Goal: Use online tool/utility: Utilize a website feature to perform a specific function

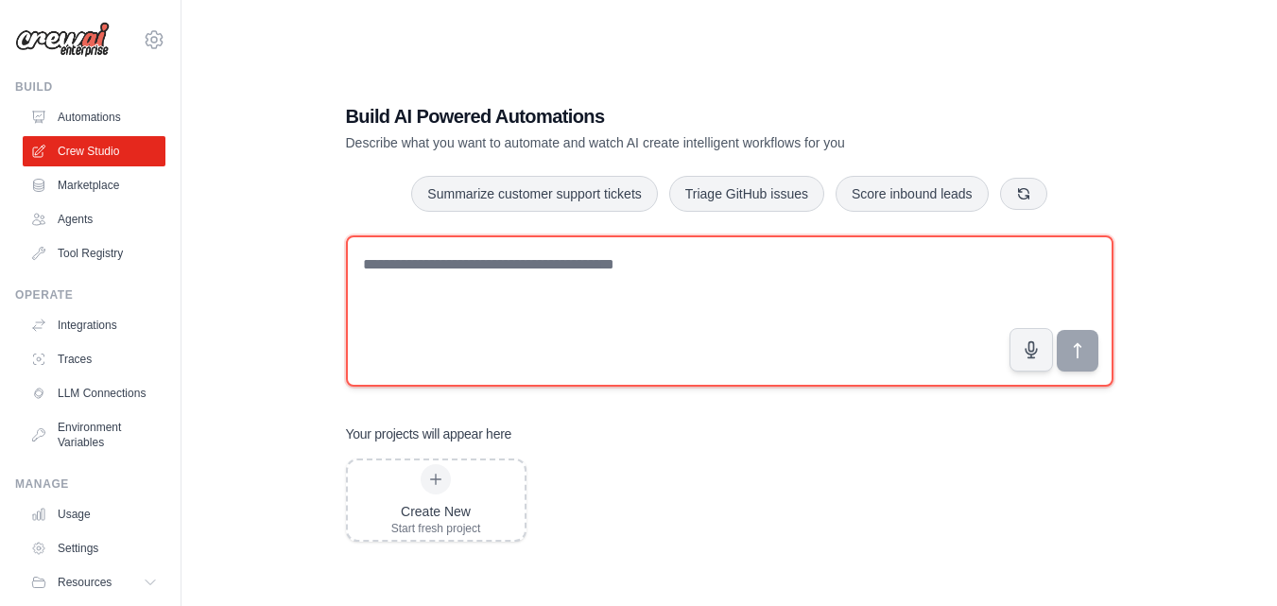
click at [508, 257] on textarea at bounding box center [730, 310] width 768 height 151
paste textarea "**********"
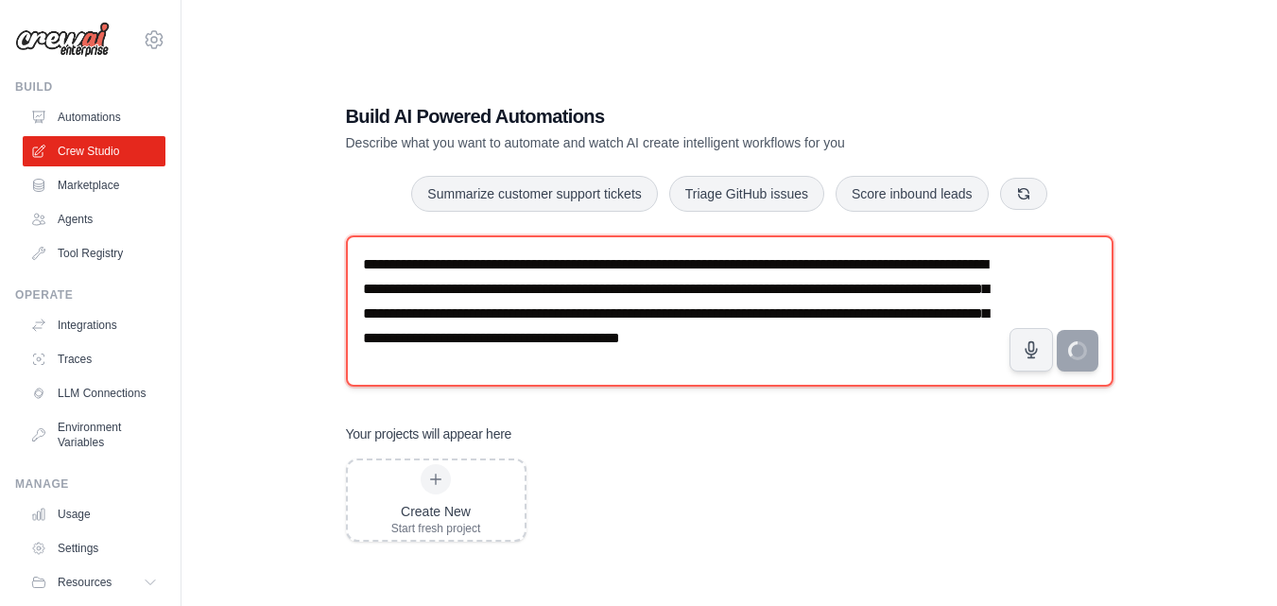
type textarea "**********"
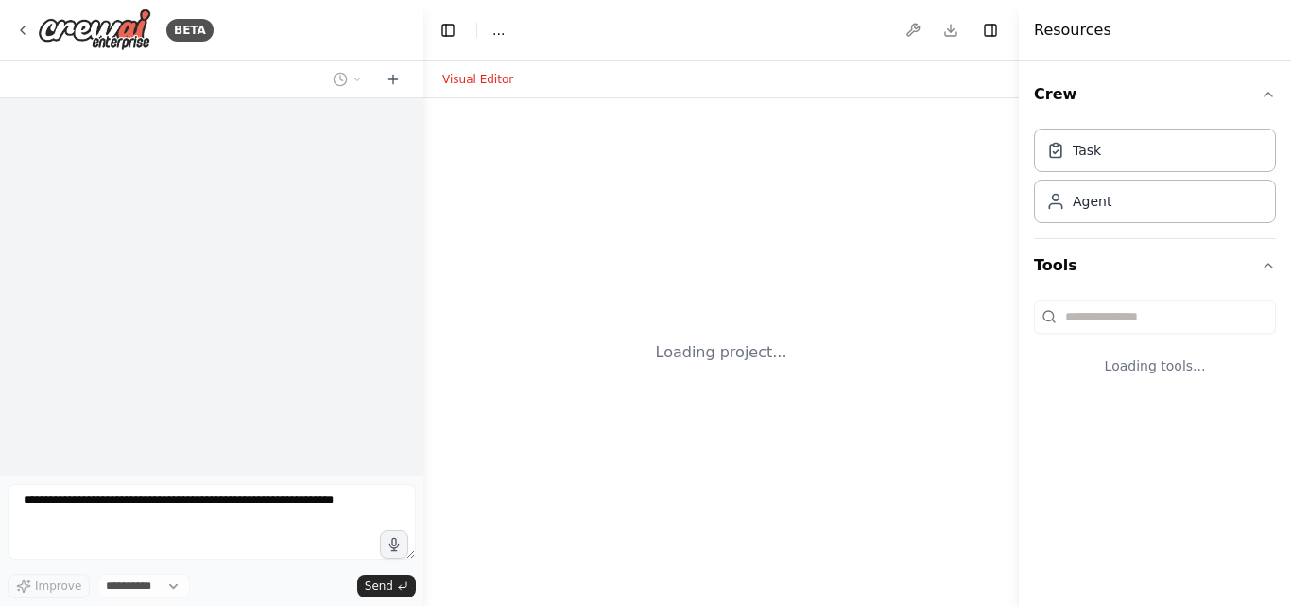
select select "****"
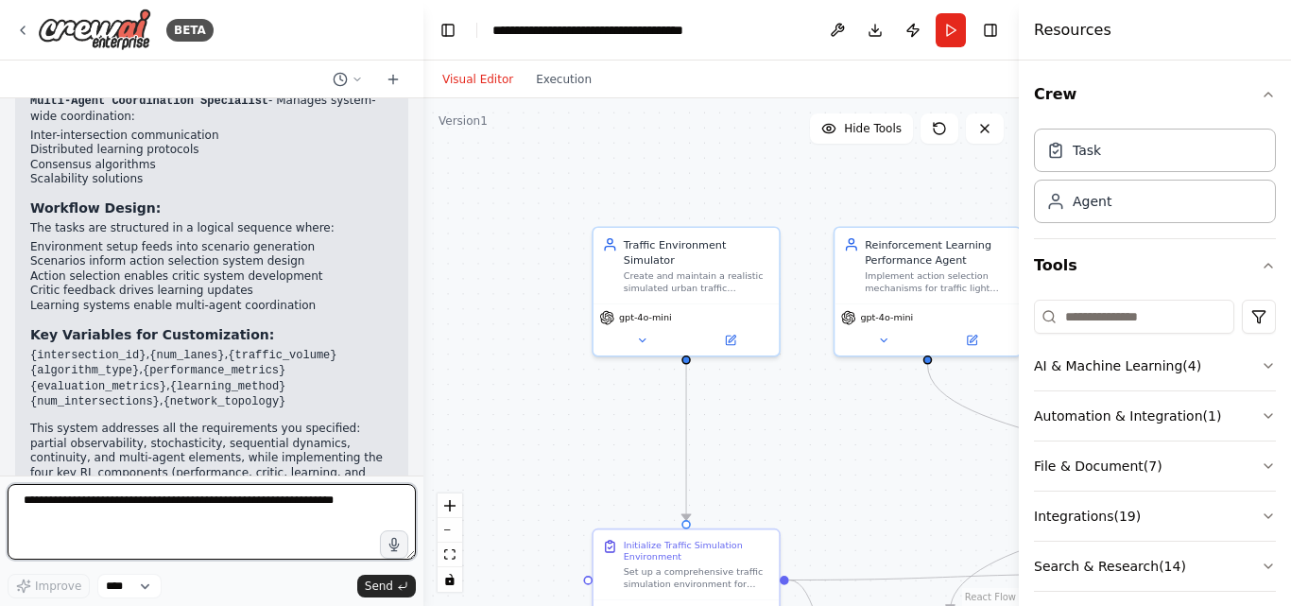
scroll to position [2441, 0]
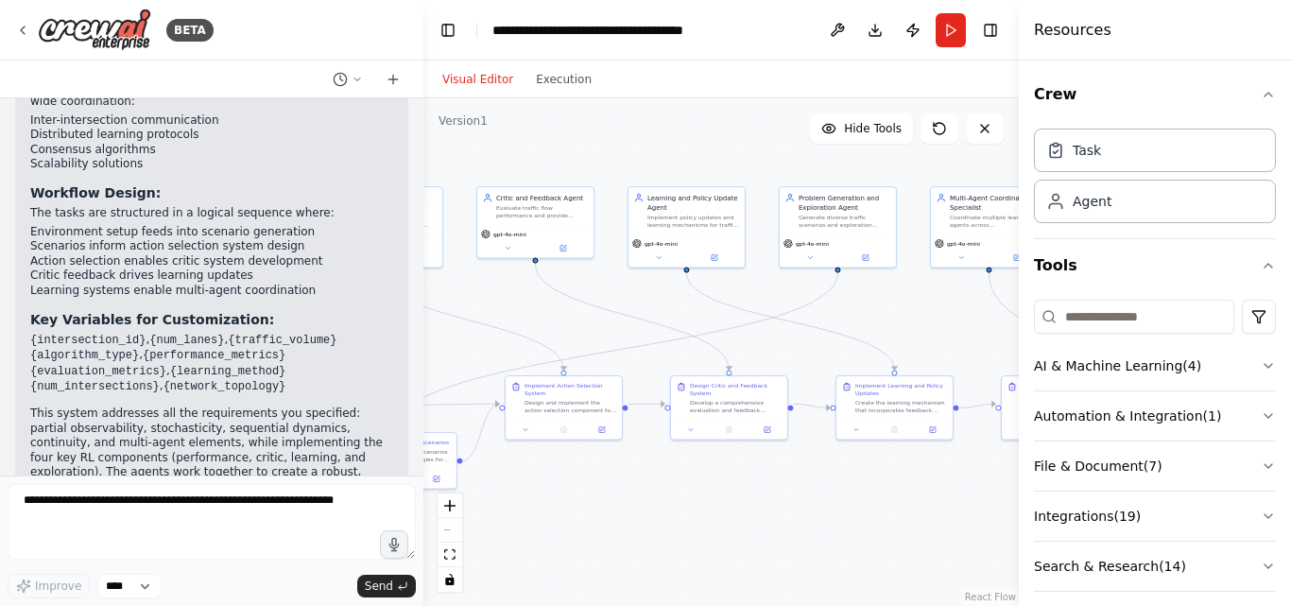
drag, startPoint x: 797, startPoint y: 261, endPoint x: 282, endPoint y: 130, distance: 531.7
click at [282, 130] on div "BETA Build a multi-agent system for optimizing urban traffic flow at intersecti…" at bounding box center [645, 303] width 1291 height 606
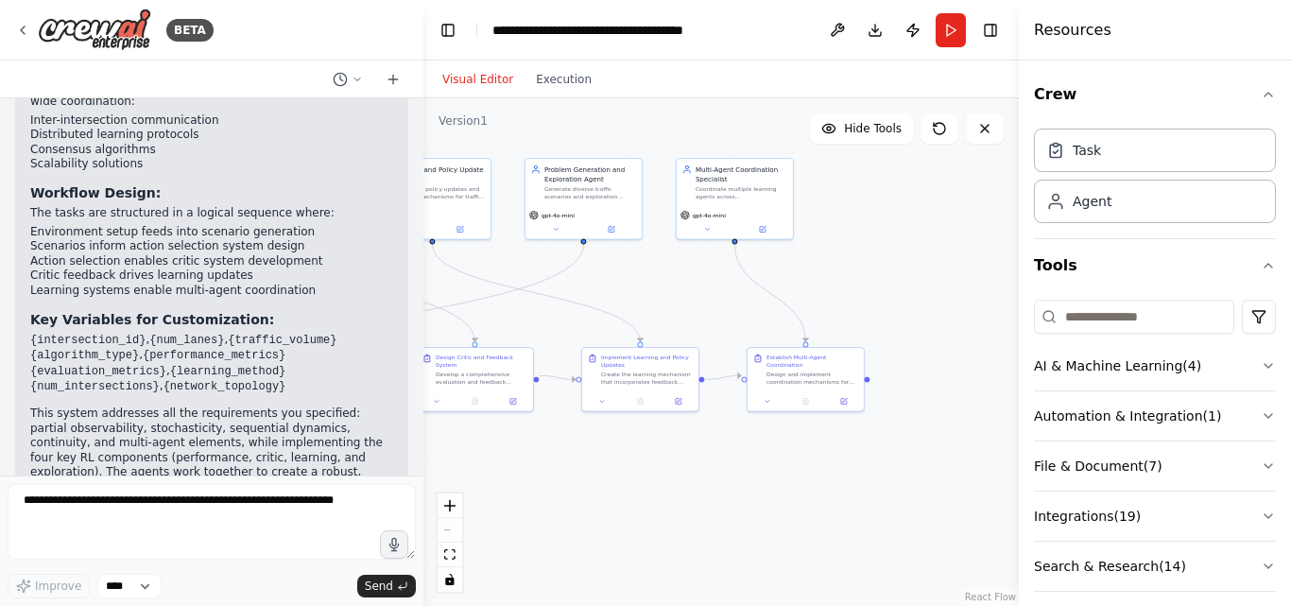
drag, startPoint x: 878, startPoint y: 303, endPoint x: 624, endPoint y: 274, distance: 255.9
click at [624, 274] on div ".deletable-edge-delete-btn { width: 20px; height: 20px; border: 0px solid #ffff…" at bounding box center [722, 352] width 596 height 508
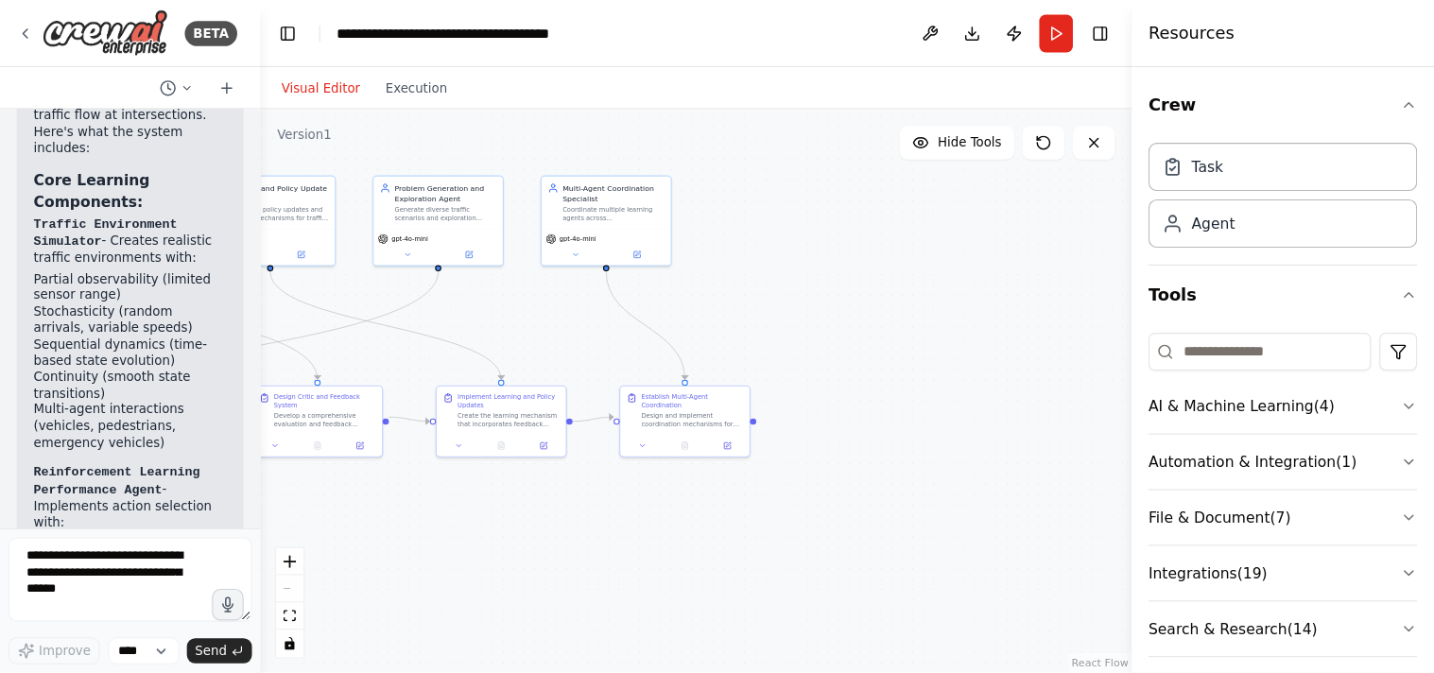
scroll to position [3524, 0]
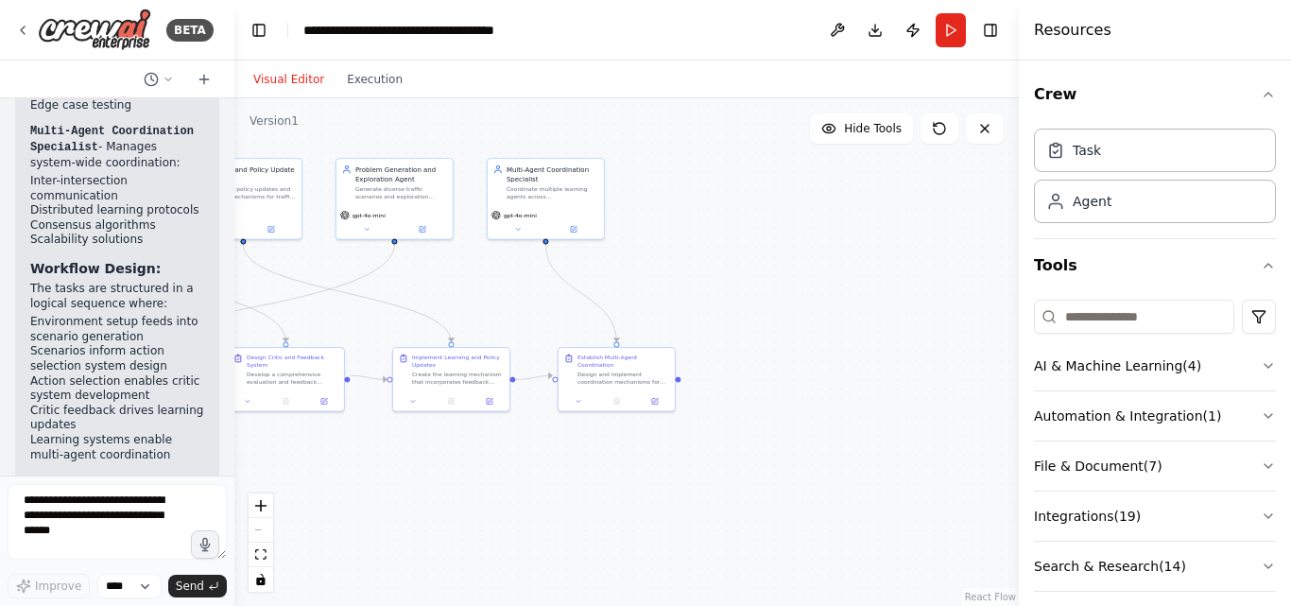
drag, startPoint x: 420, startPoint y: 145, endPoint x: 13, endPoint y: 209, distance: 411.6
click at [13, 209] on div "BETA Build a multi-agent system for optimizing urban traffic flow at intersecti…" at bounding box center [117, 303] width 234 height 606
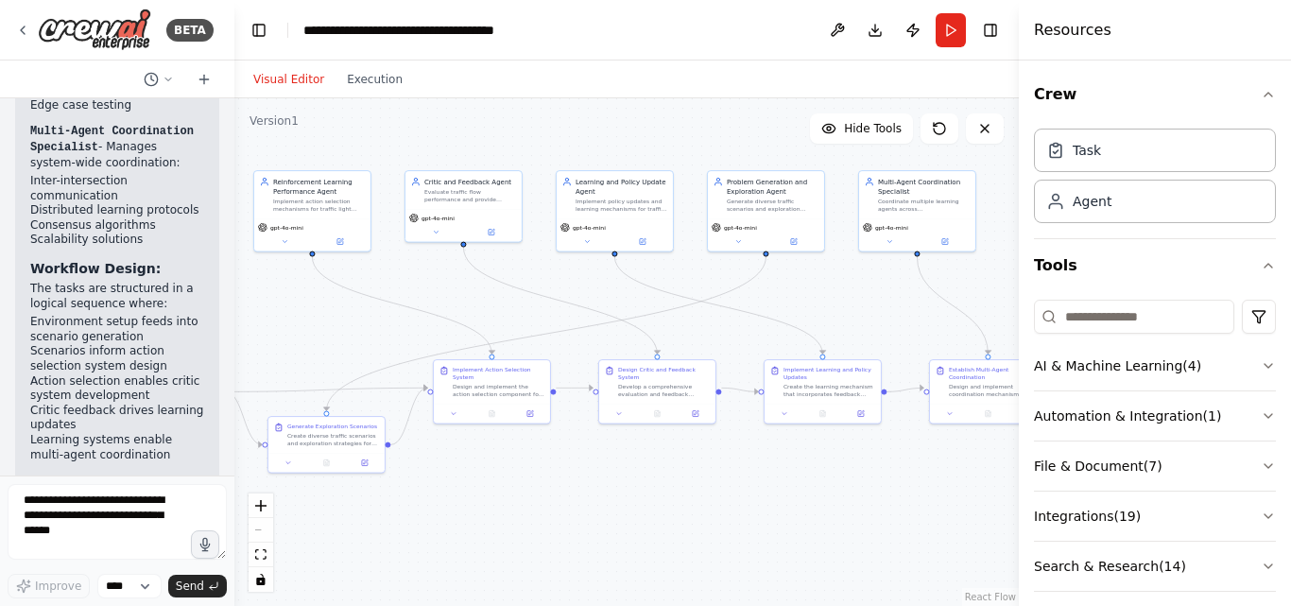
drag, startPoint x: 640, startPoint y: 258, endPoint x: 1010, endPoint y: 270, distance: 369.8
click at [1010, 270] on div ".deletable-edge-delete-btn { width: 20px; height: 20px; border: 0px solid #ffff…" at bounding box center [626, 352] width 785 height 508
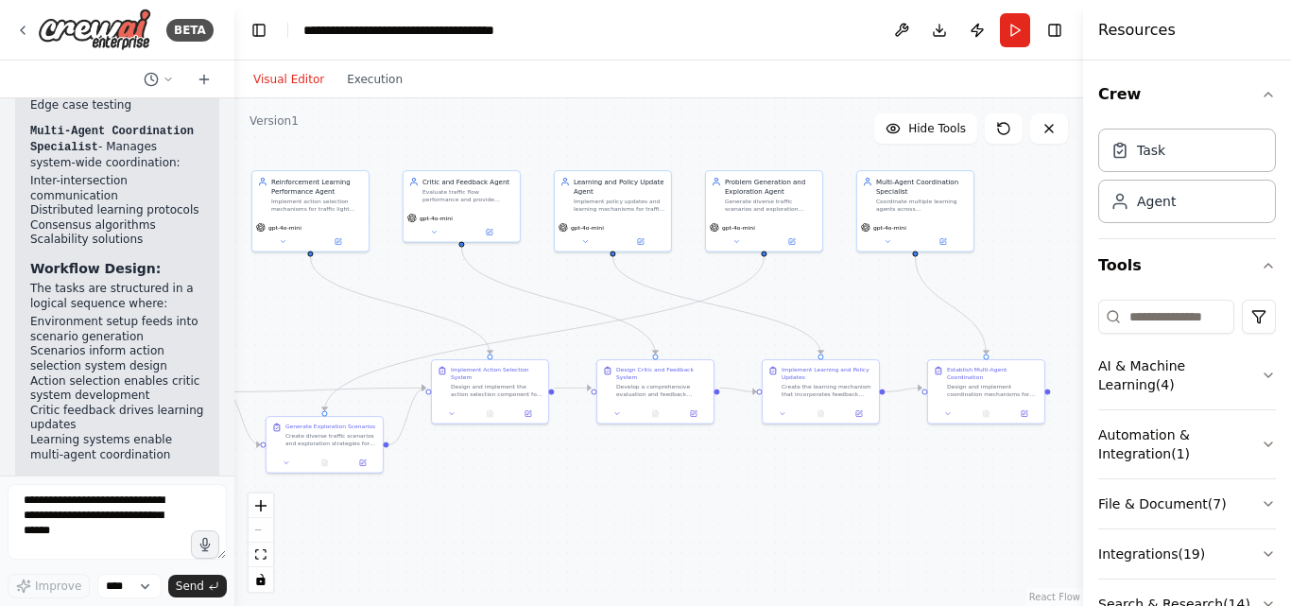
drag, startPoint x: 1021, startPoint y: 265, endPoint x: 1223, endPoint y: 236, distance: 204.3
click at [1223, 236] on div "Resources Crew Task Agent Tools AI & Machine Learning ( 4 ) Automation & Integr…" at bounding box center [1187, 303] width 208 height 606
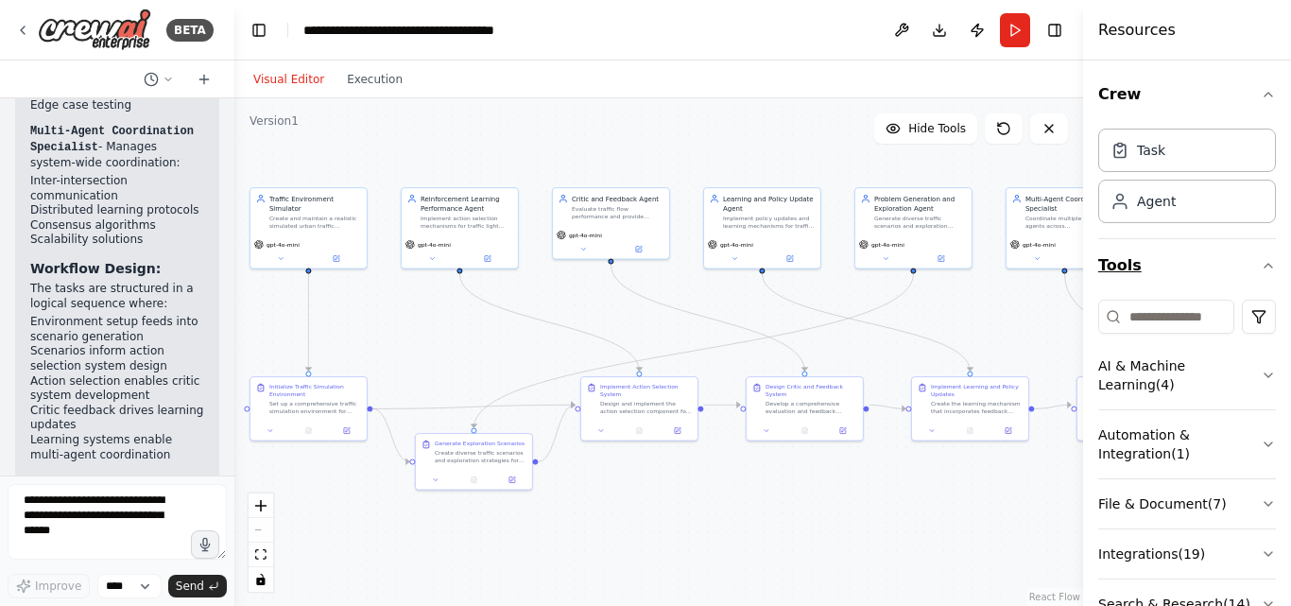
drag, startPoint x: 1034, startPoint y: 244, endPoint x: 1185, endPoint y: 260, distance: 151.2
click at [1185, 260] on div "BETA Build a multi-agent system for optimizing urban traffic flow at intersecti…" at bounding box center [645, 303] width 1291 height 606
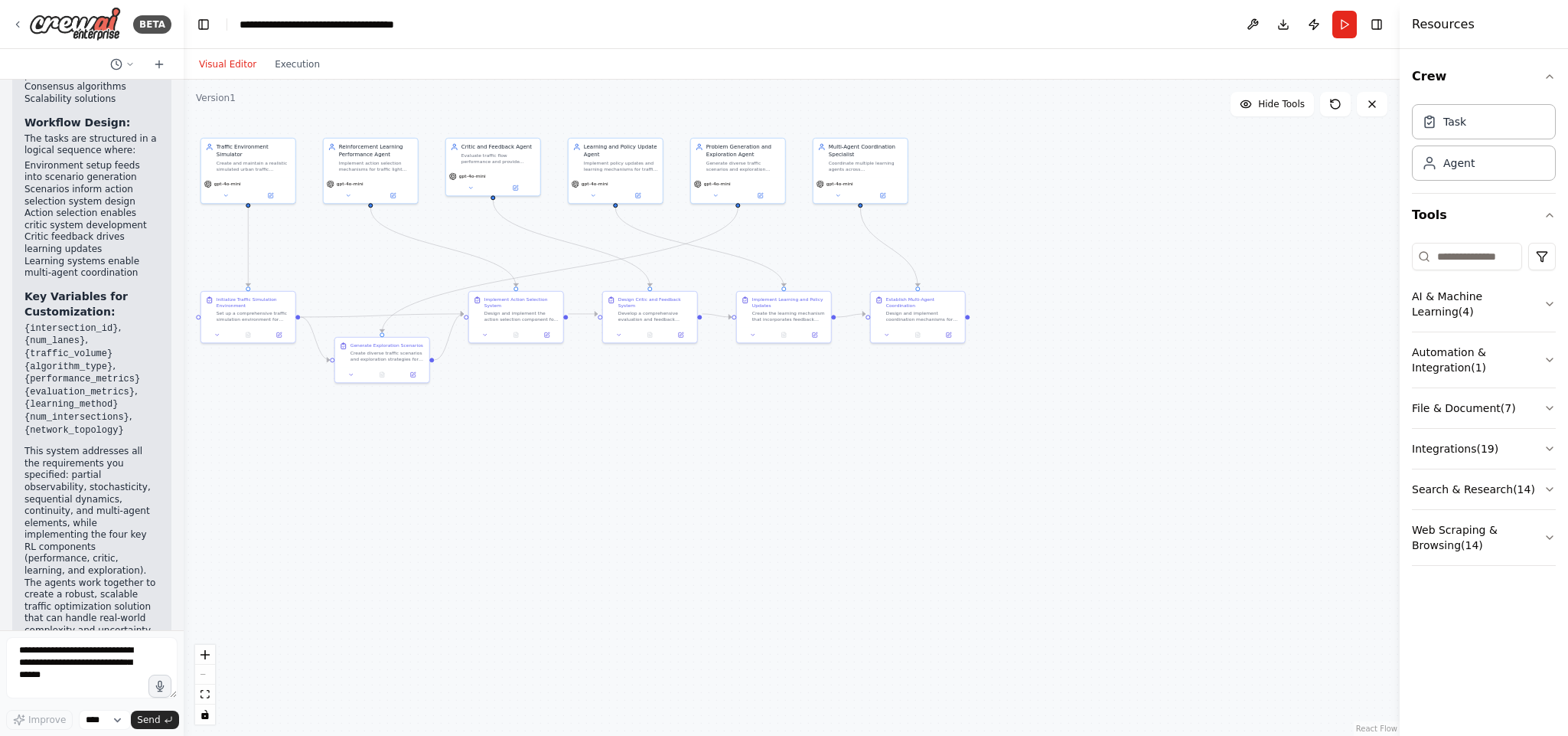
scroll to position [3069, 0]
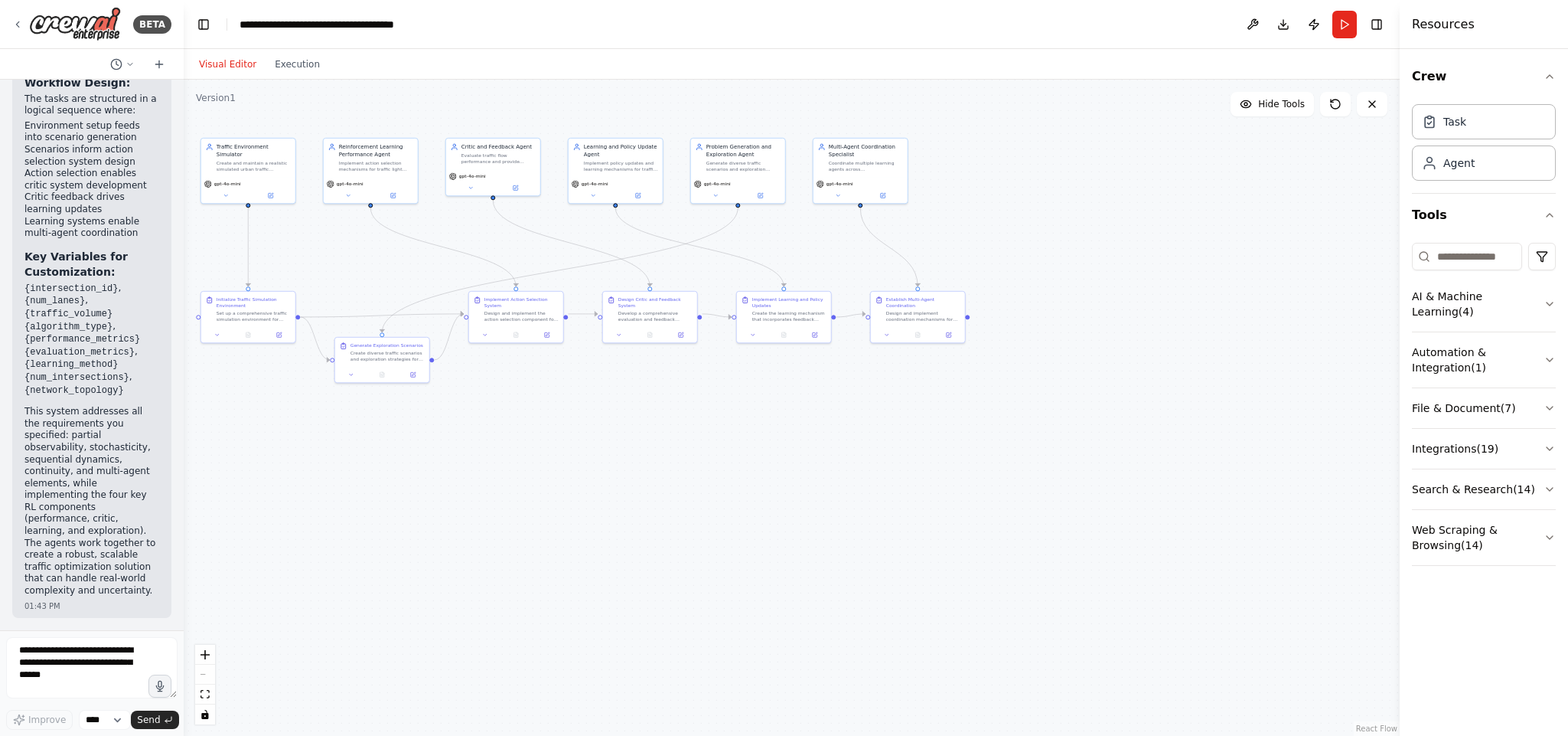
drag, startPoint x: 185, startPoint y: 559, endPoint x: 184, endPoint y: 542, distance: 17.0
click at [184, 490] on div "BETA Build a multi-agent system for optimizing urban traffic flow at intersecti…" at bounding box center [784, 368] width 1568 height 736
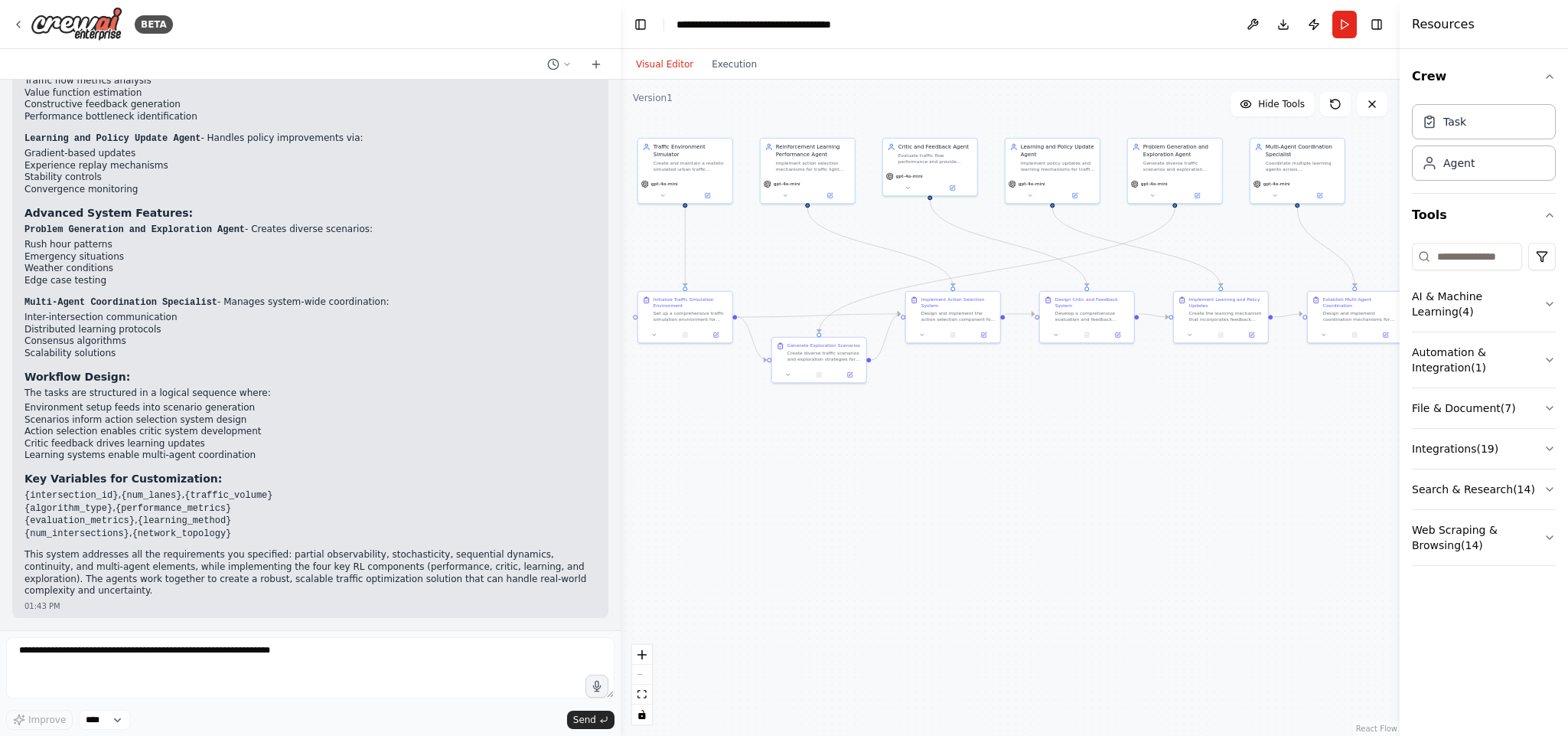
scroll to position [1475, 0]
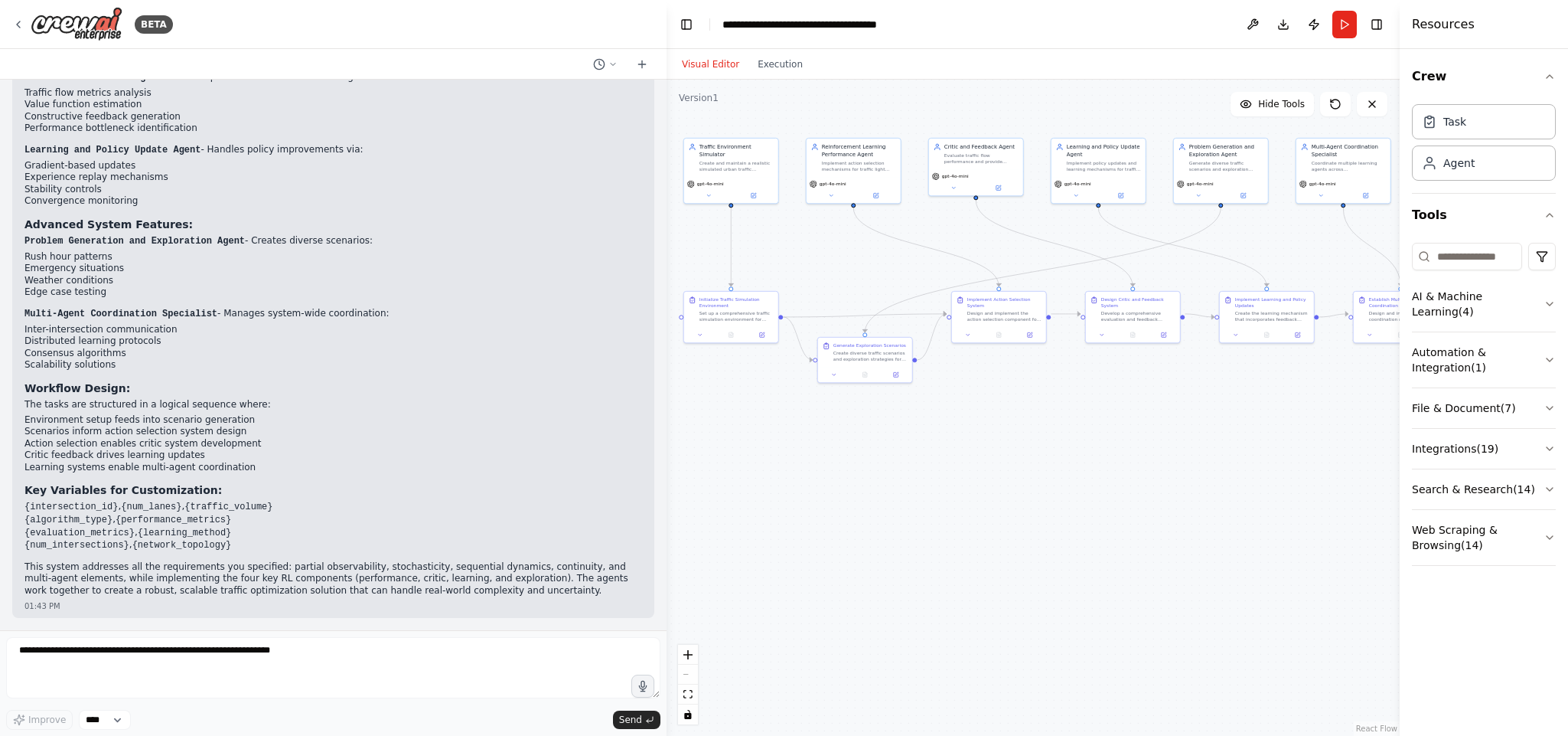
drag, startPoint x: 180, startPoint y: 555, endPoint x: 666, endPoint y: 629, distance: 491.6
click at [666, 490] on div "BETA Build a multi-agent system for optimizing urban traffic flow at intersecti…" at bounding box center [784, 368] width 1568 height 736
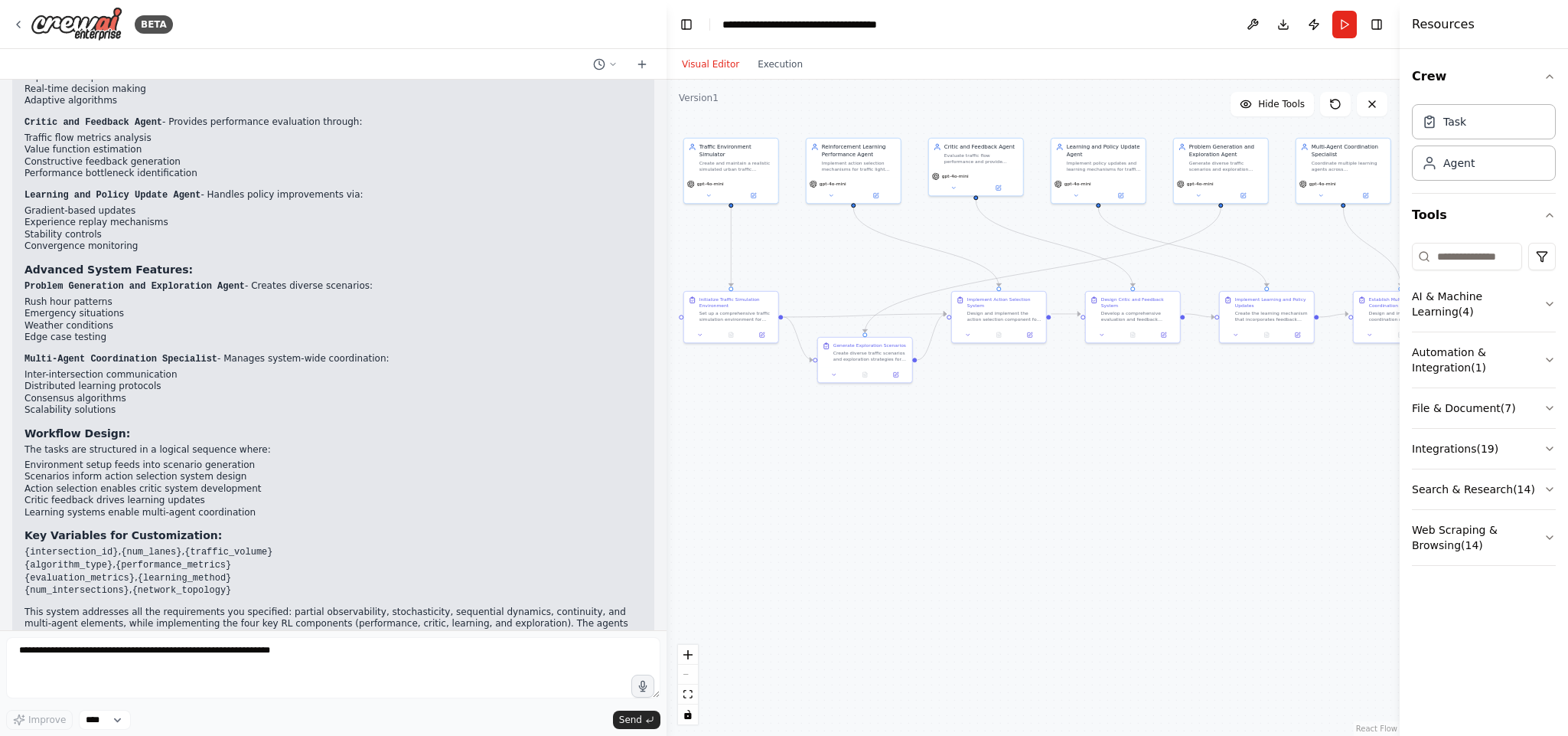
scroll to position [1474, 0]
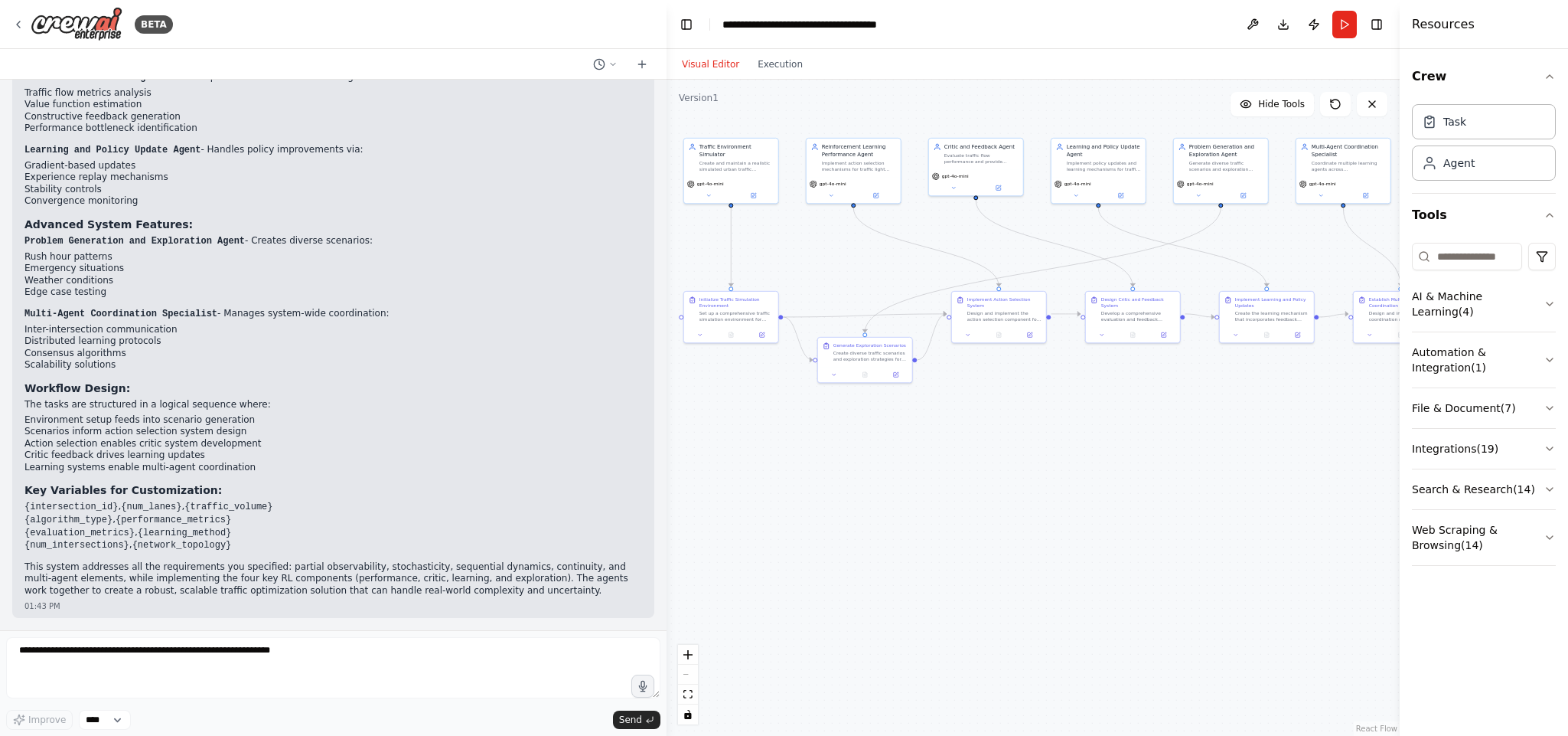
drag, startPoint x: 661, startPoint y: 508, endPoint x: 650, endPoint y: 504, distance: 11.7
click at [661, 490] on div at bounding box center [664, 368] width 6 height 736
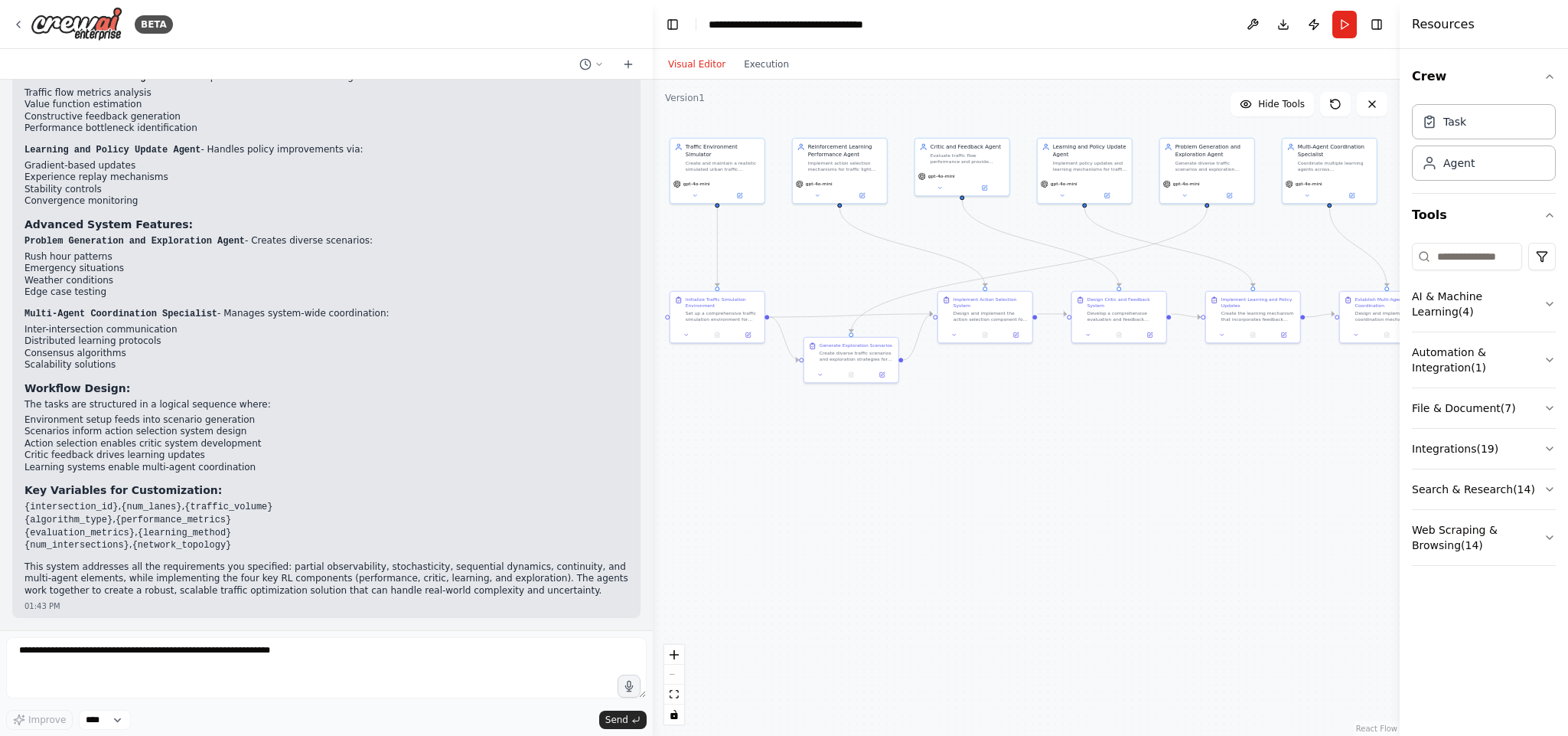
drag, startPoint x: 652, startPoint y: 503, endPoint x: 652, endPoint y: 483, distance: 20.0
click at [652, 483] on div "BETA Build a multi-agent system for optimizing urban traffic flow at intersecti…" at bounding box center [784, 368] width 1568 height 736
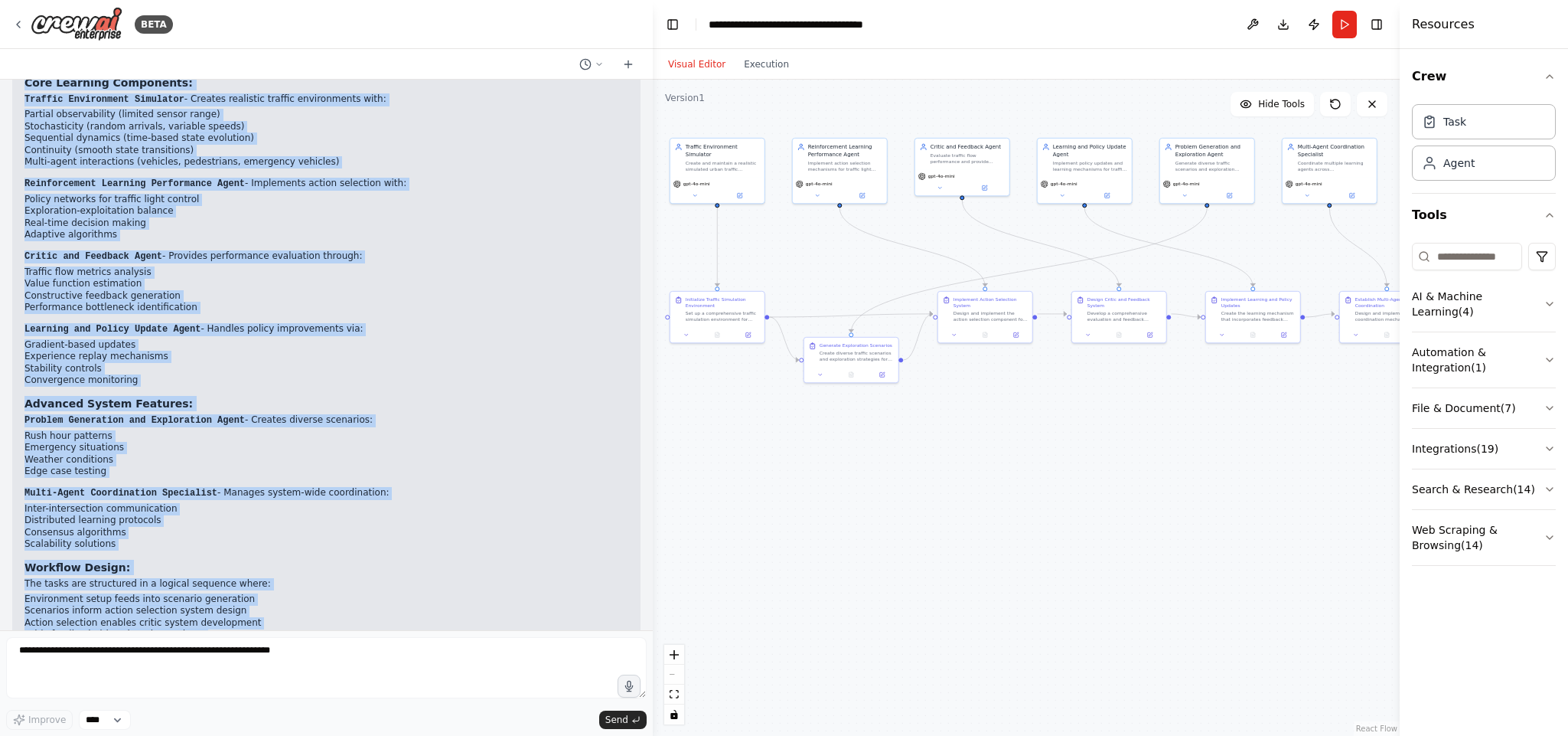
scroll to position [1475, 0]
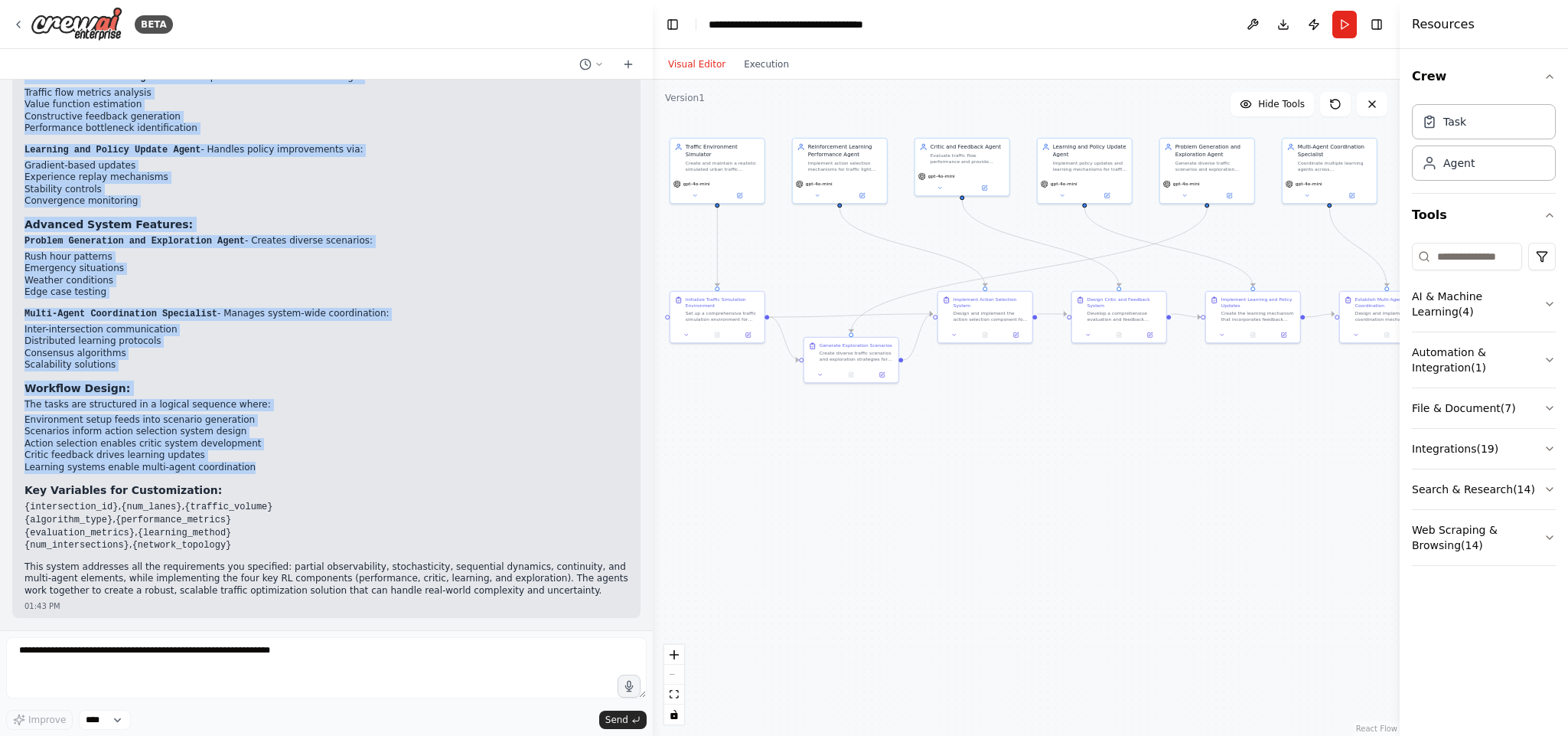
drag, startPoint x: 25, startPoint y: 287, endPoint x: 315, endPoint y: 462, distance: 338.7
click at [315, 462] on div "Multi-Agent Urban Traffic Optimization System Created! 🚦 I've successfully buil…" at bounding box center [326, 224] width 604 height 747
copy div "Multi-Agent Urban Traffic Optimization System Created! 🚦 I've successfully buil…"
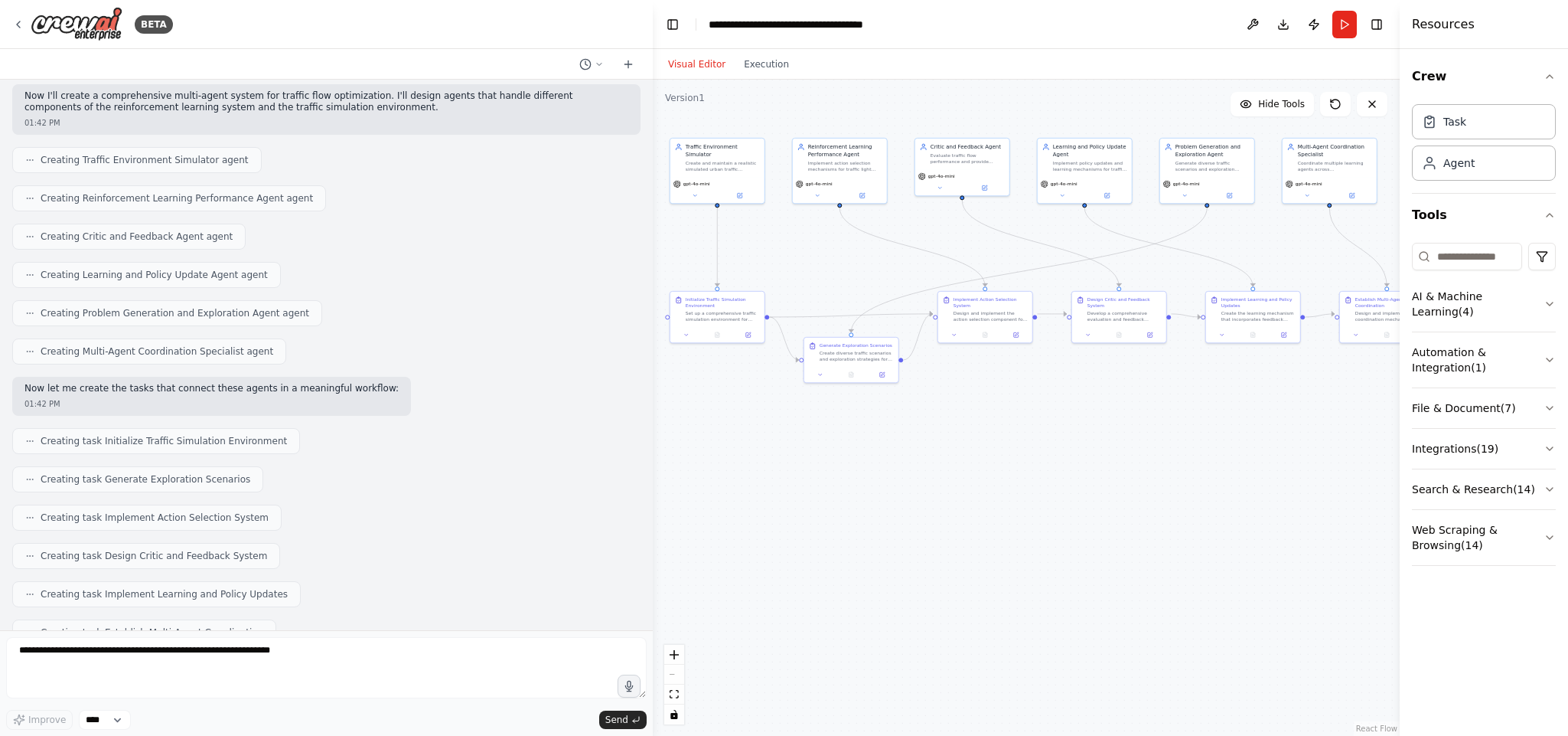
scroll to position [0, 0]
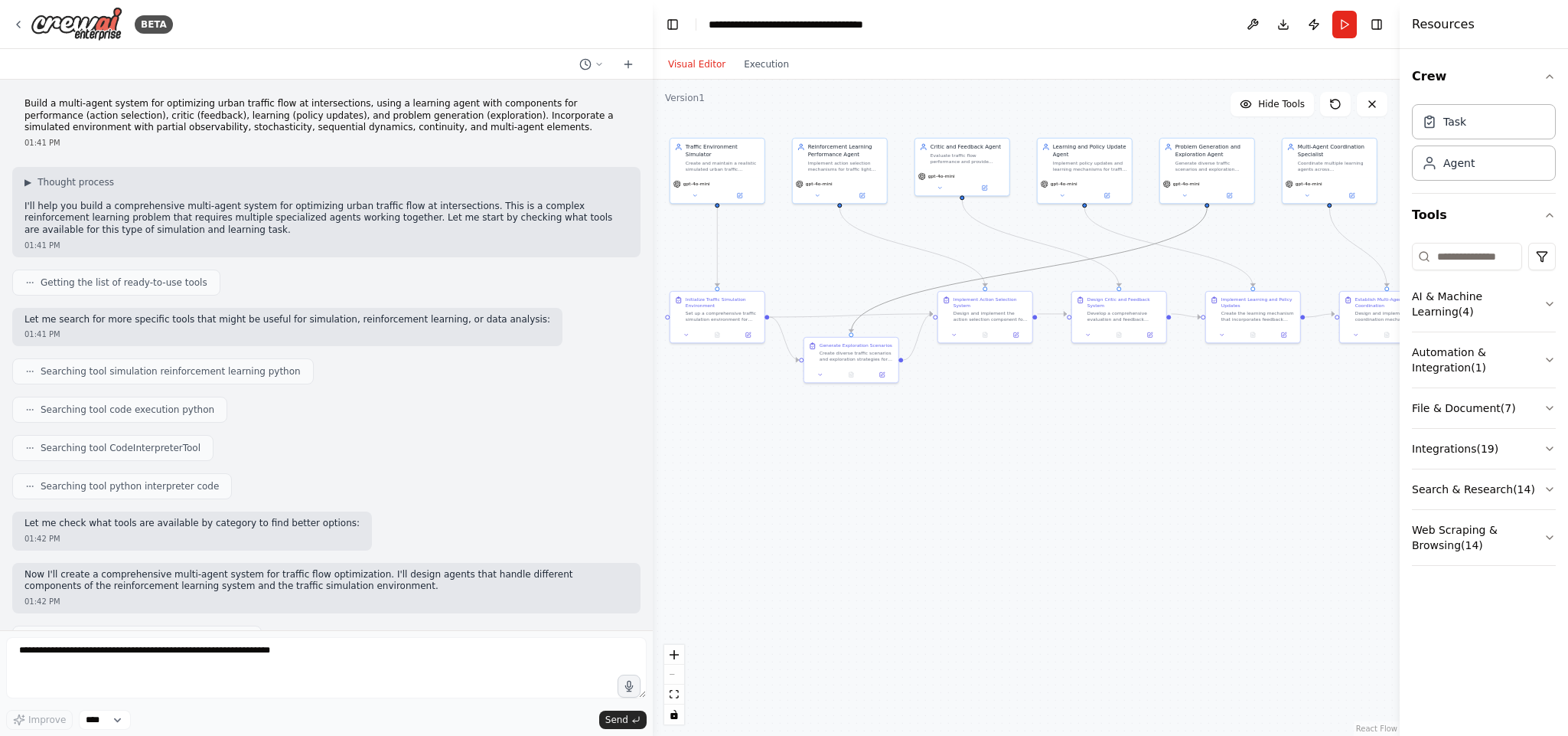
drag, startPoint x: 1027, startPoint y: 272, endPoint x: 960, endPoint y: 283, distance: 67.9
click at [960, 283] on icon "Edge from 8ebd6357-e5c4-4318-b86d-44eefa310c61 to ab7a8e03-5098-4b4f-9b43-cf368…" at bounding box center [1029, 270] width 356 height 125
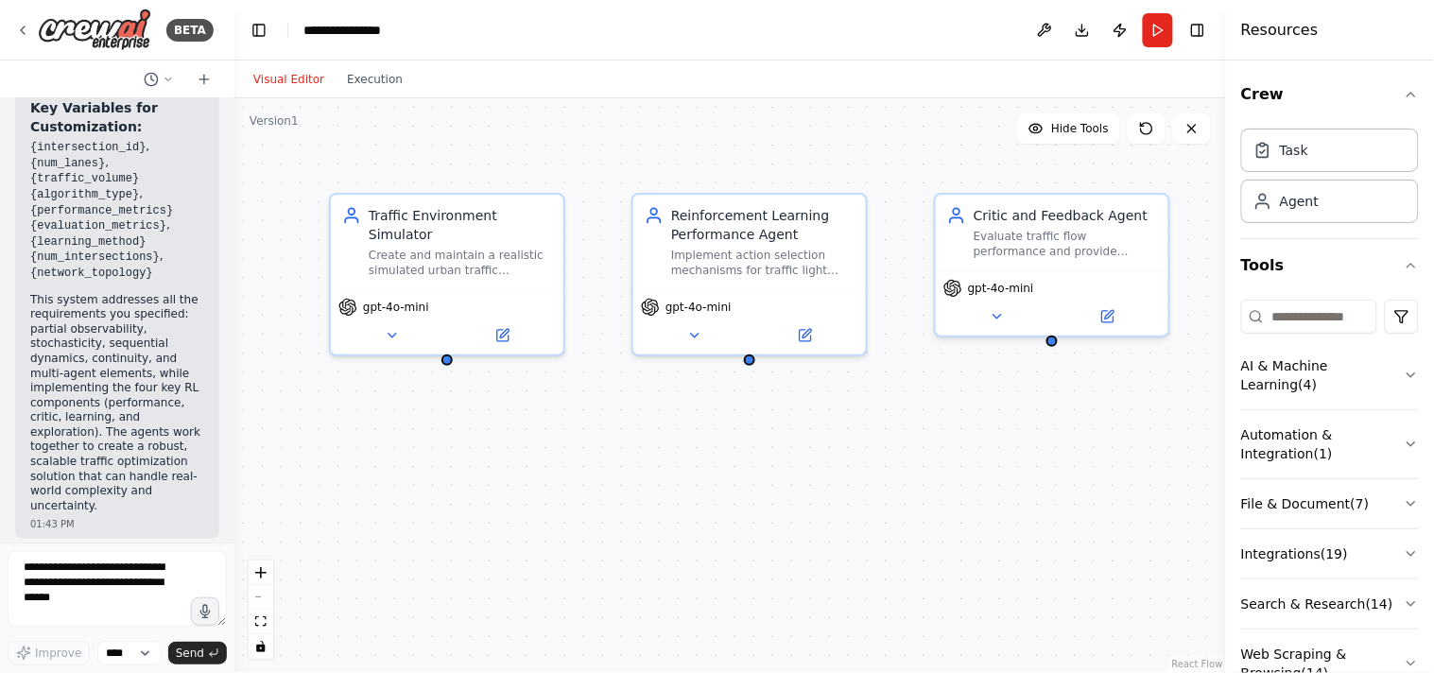
scroll to position [3824, 0]
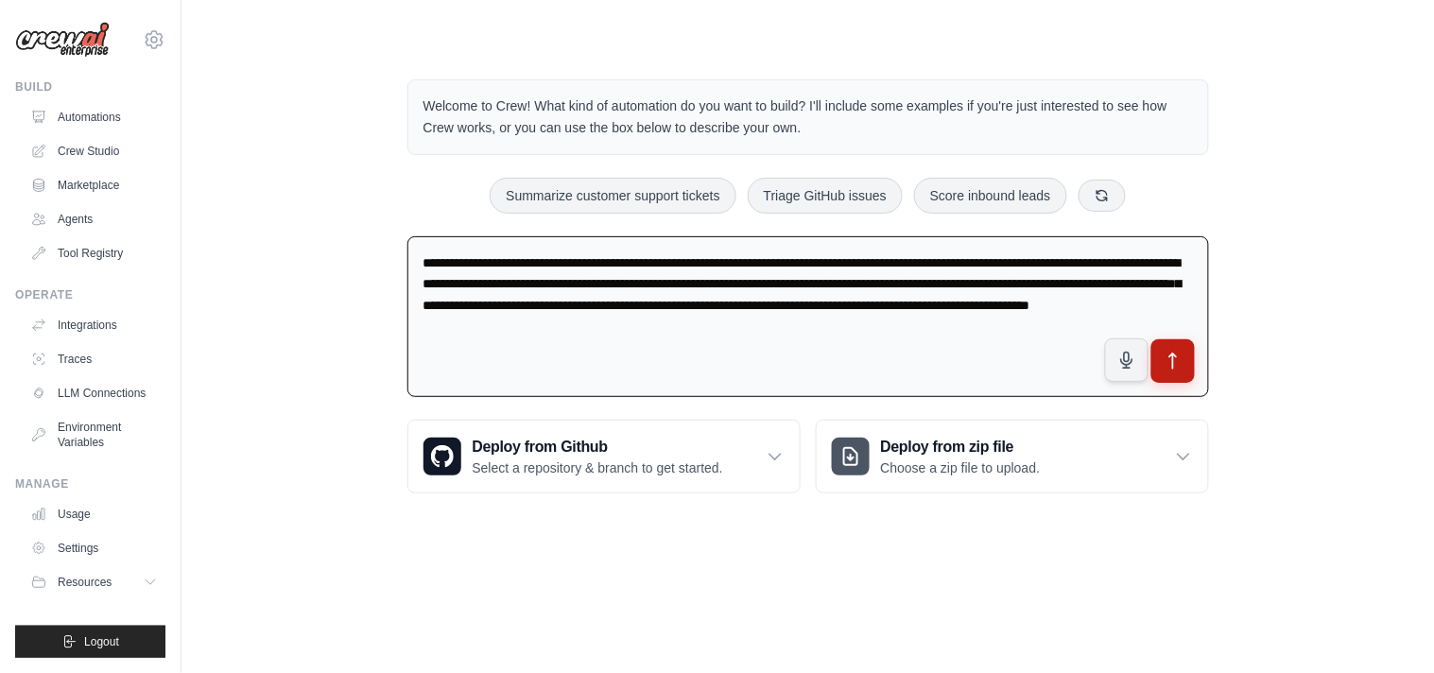
type textarea "**********"
click at [1173, 365] on icon "submit" at bounding box center [1172, 361] width 7 height 15
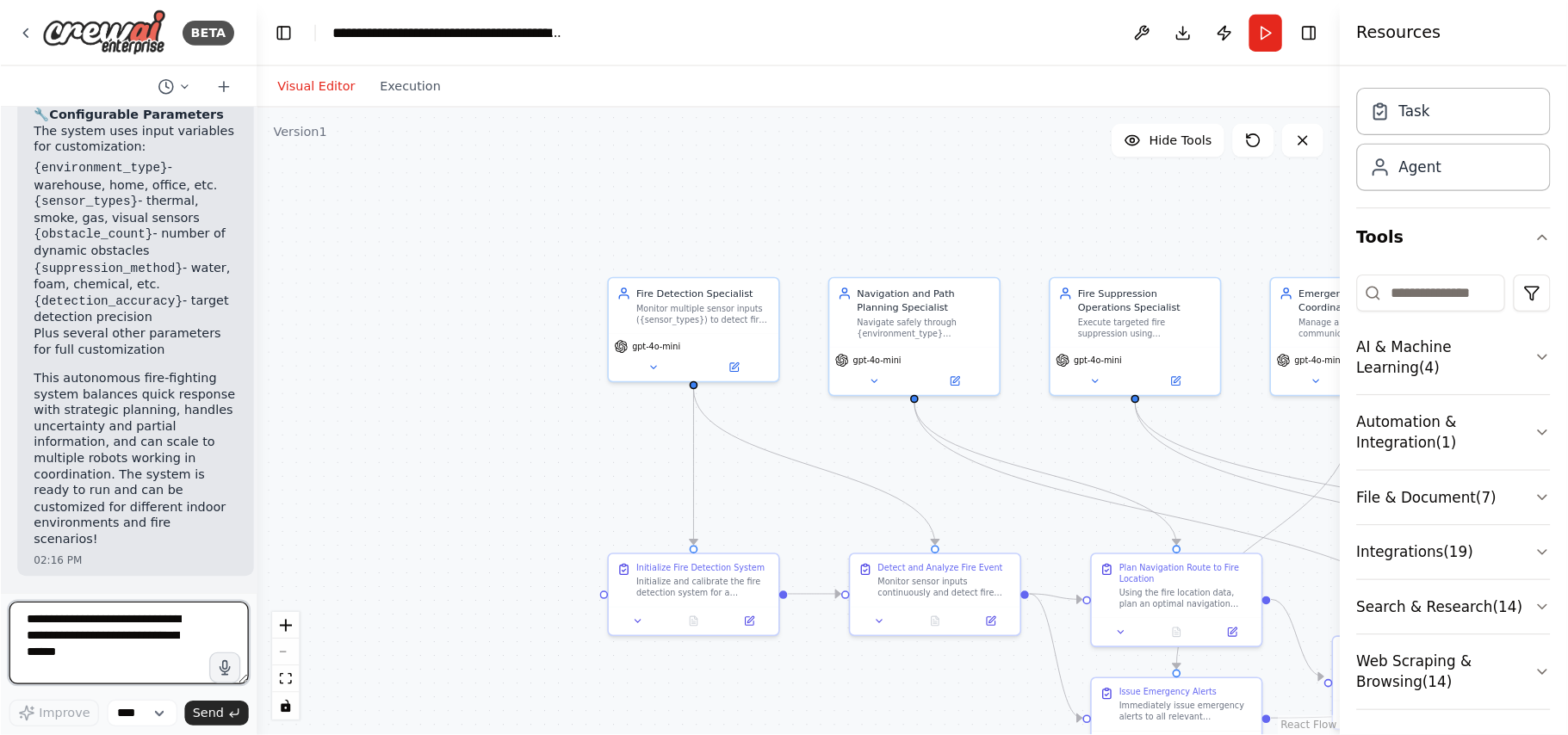
scroll to position [52, 0]
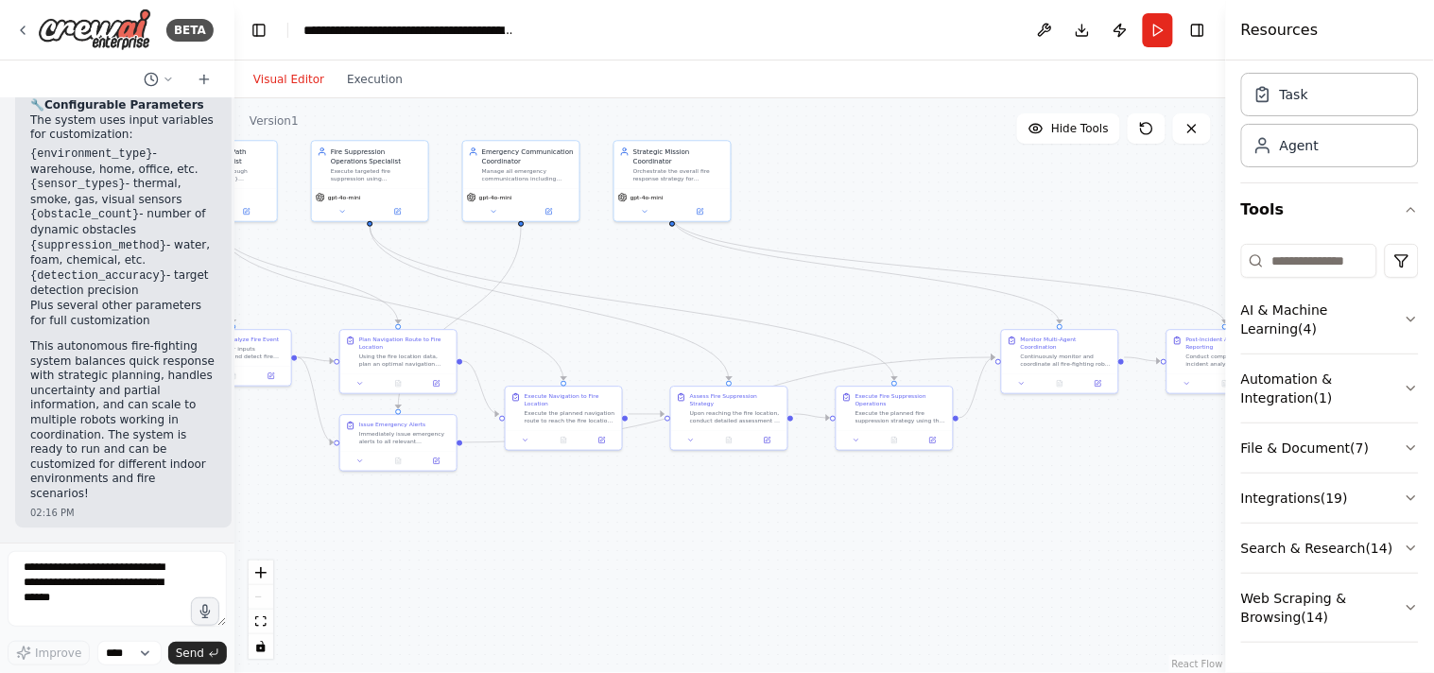
drag, startPoint x: 639, startPoint y: 494, endPoint x: 0, endPoint y: 371, distance: 651.0
click at [0, 371] on div "BETA Build a conceptual fire-fighting robot multi agent designed for indoor env…" at bounding box center [717, 336] width 1434 height 673
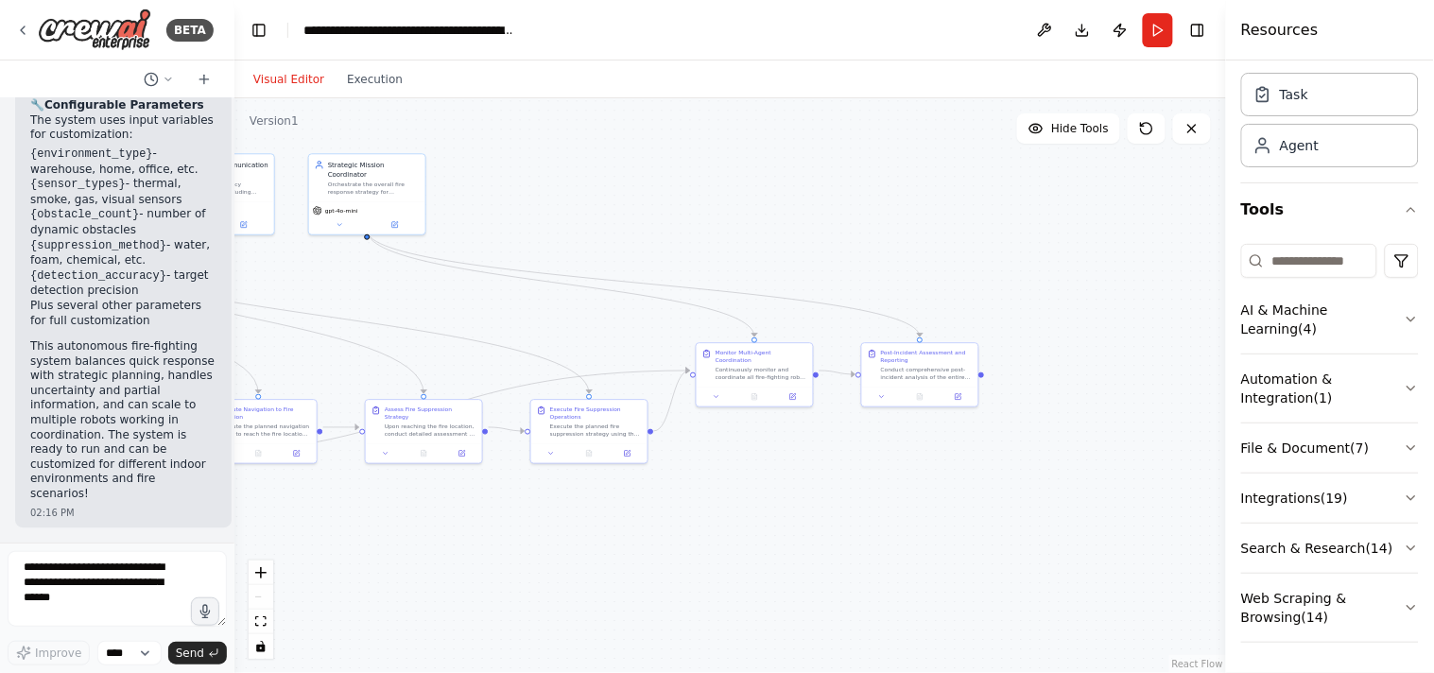
drag, startPoint x: 591, startPoint y: 332, endPoint x: 286, endPoint y: 345, distance: 305.6
click at [286, 345] on div ".deletable-edge-delete-btn { width: 20px; height: 20px; border: 0px solid #ffff…" at bounding box center [730, 385] width 992 height 575
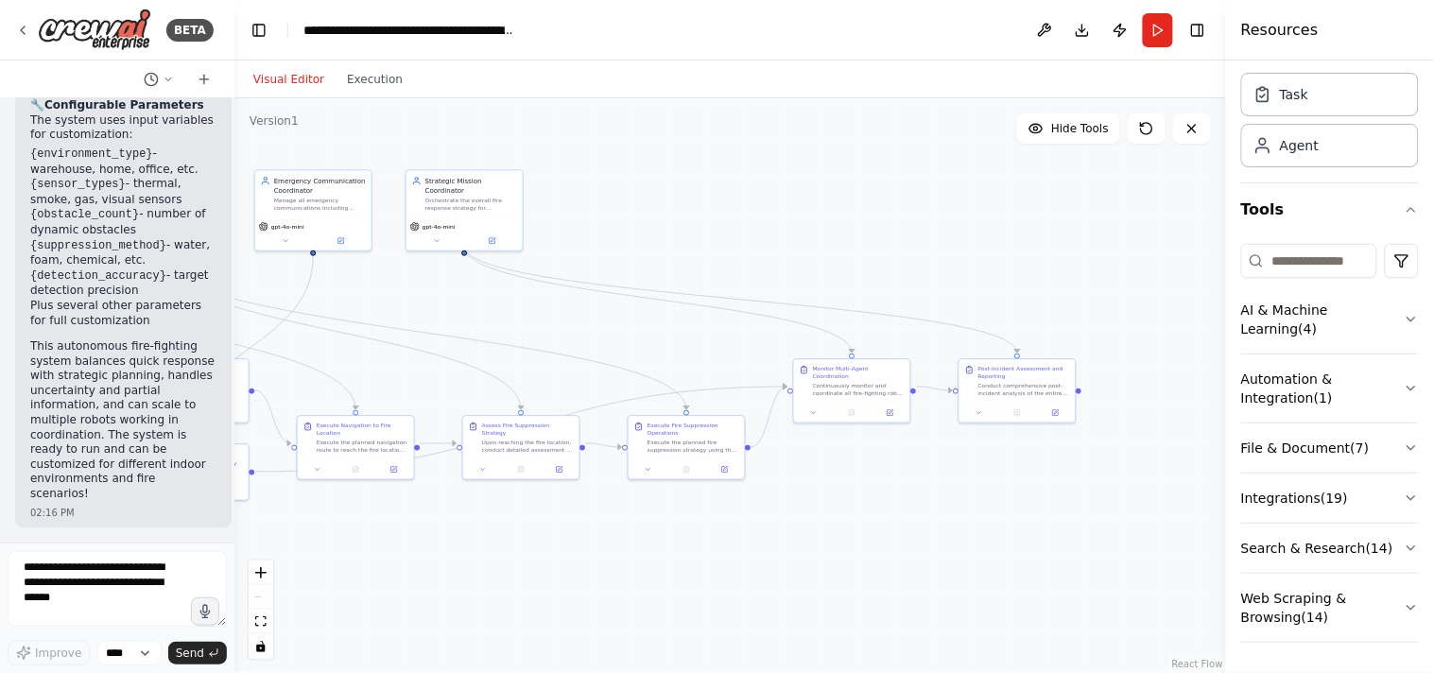
drag, startPoint x: 423, startPoint y: 355, endPoint x: 520, endPoint y: 372, distance: 98.7
click at [520, 372] on div ".deletable-edge-delete-btn { width: 20px; height: 20px; border: 0px solid #ffff…" at bounding box center [730, 385] width 992 height 575
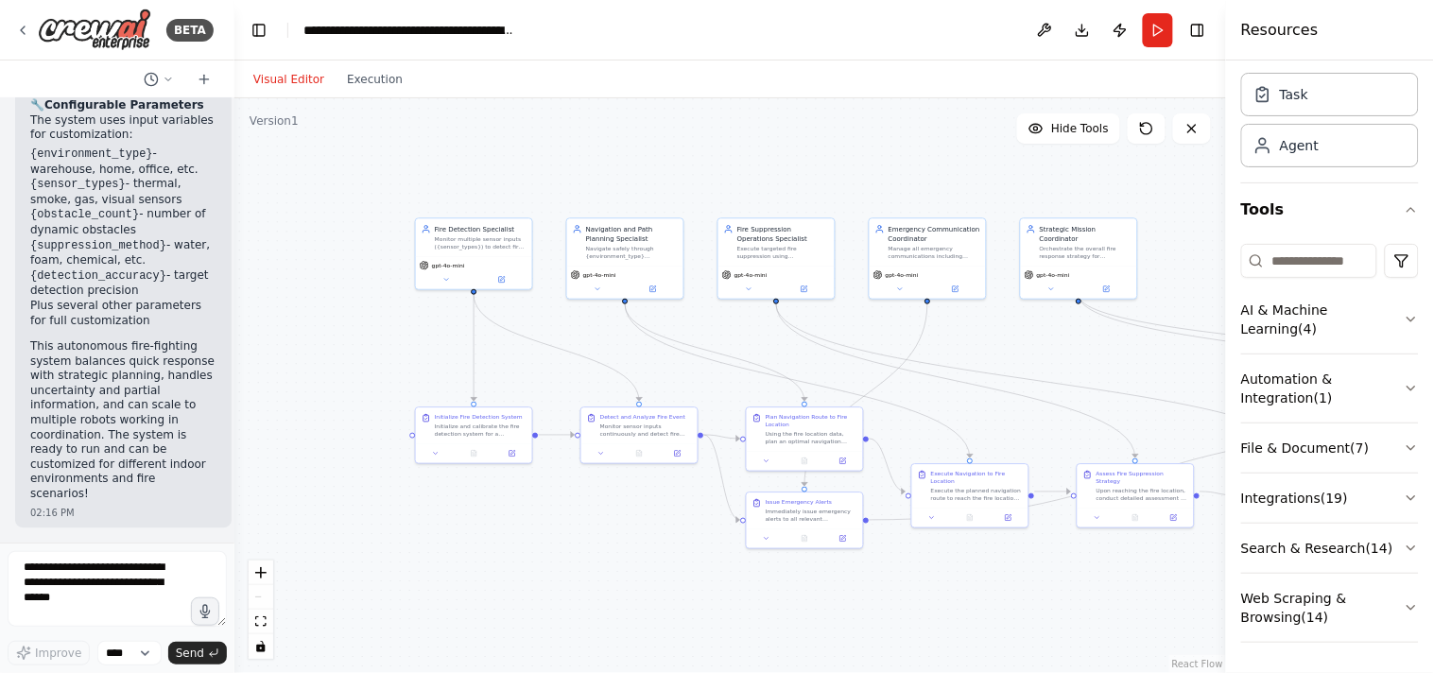
drag, startPoint x: 527, startPoint y: 371, endPoint x: 1140, endPoint y: 420, distance: 615.5
click at [1140, 420] on div ".deletable-edge-delete-btn { width: 20px; height: 20px; border: 0px solid #ffff…" at bounding box center [730, 385] width 992 height 575
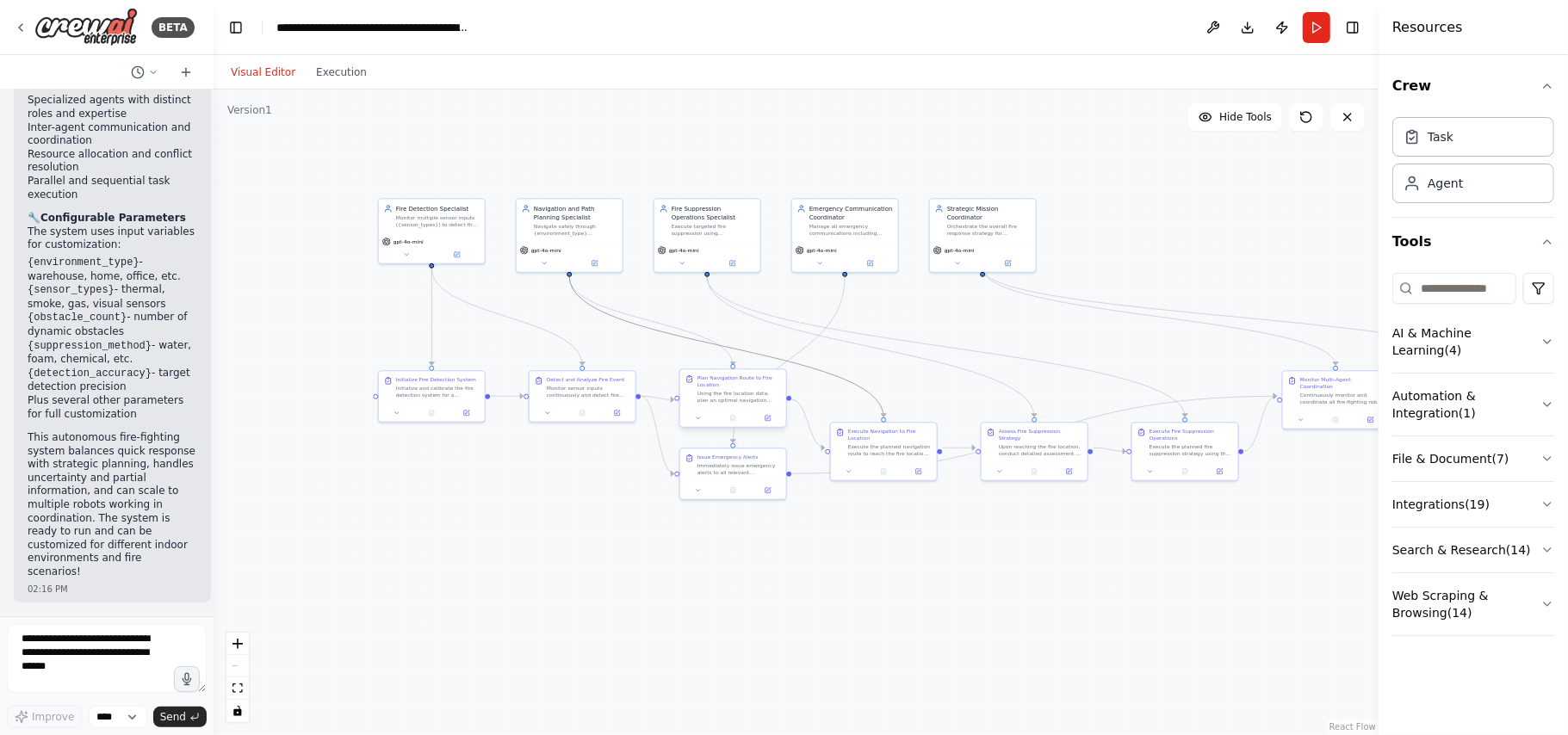
drag, startPoint x: 840, startPoint y: 383, endPoint x: 766, endPoint y: 383, distance: 74.0
click at [766, 383] on div ".deletable-edge-delete-btn { width: 20px; height: 20px; border: 0px solid #ffff…" at bounding box center [626, 316] width 583 height 323
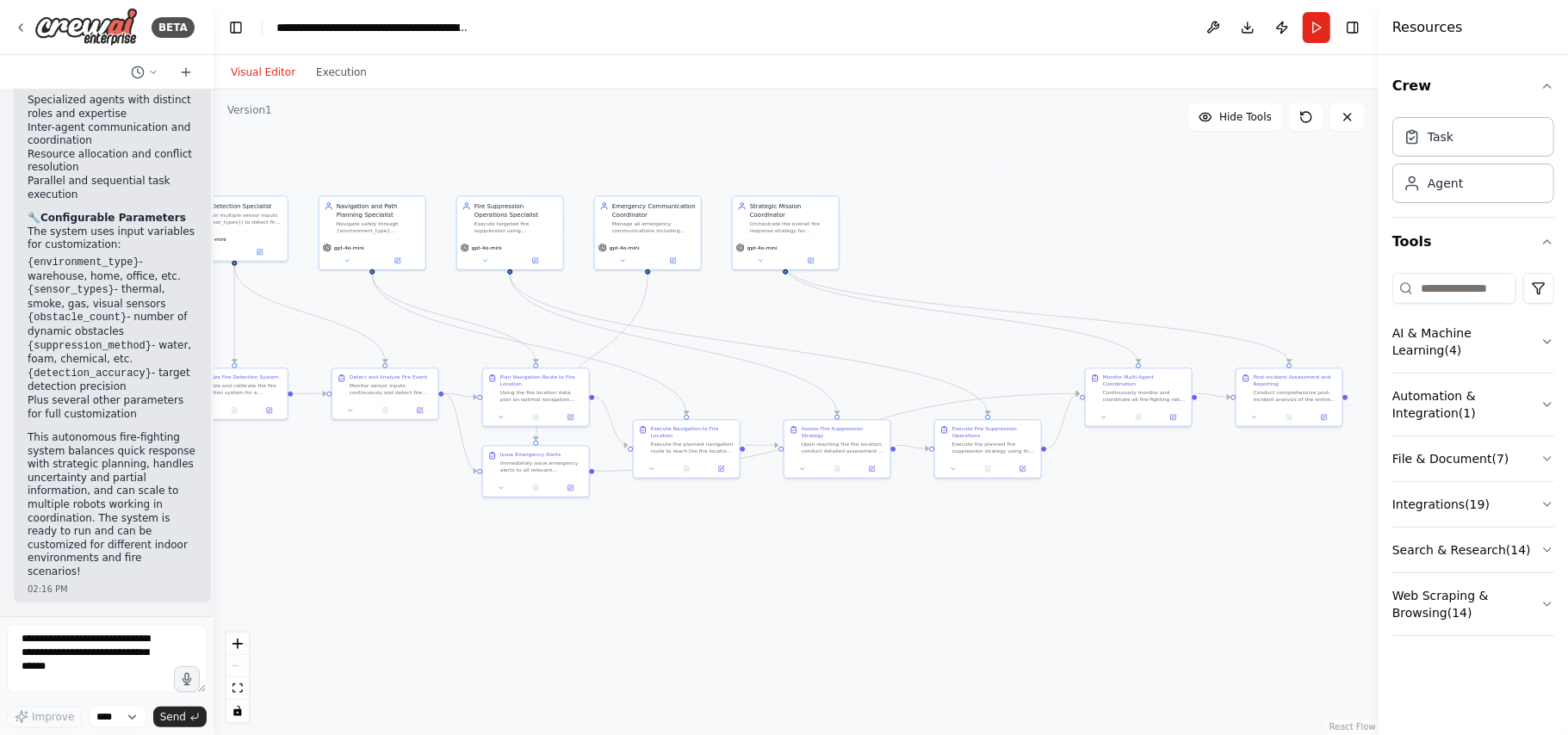
drag, startPoint x: 854, startPoint y: 291, endPoint x: 762, endPoint y: 314, distance: 94.8
click at [762, 314] on div ".deletable-edge-delete-btn { width: 20px; height: 20px; border: 0px solid #ffff…" at bounding box center [795, 412] width 1165 height 646
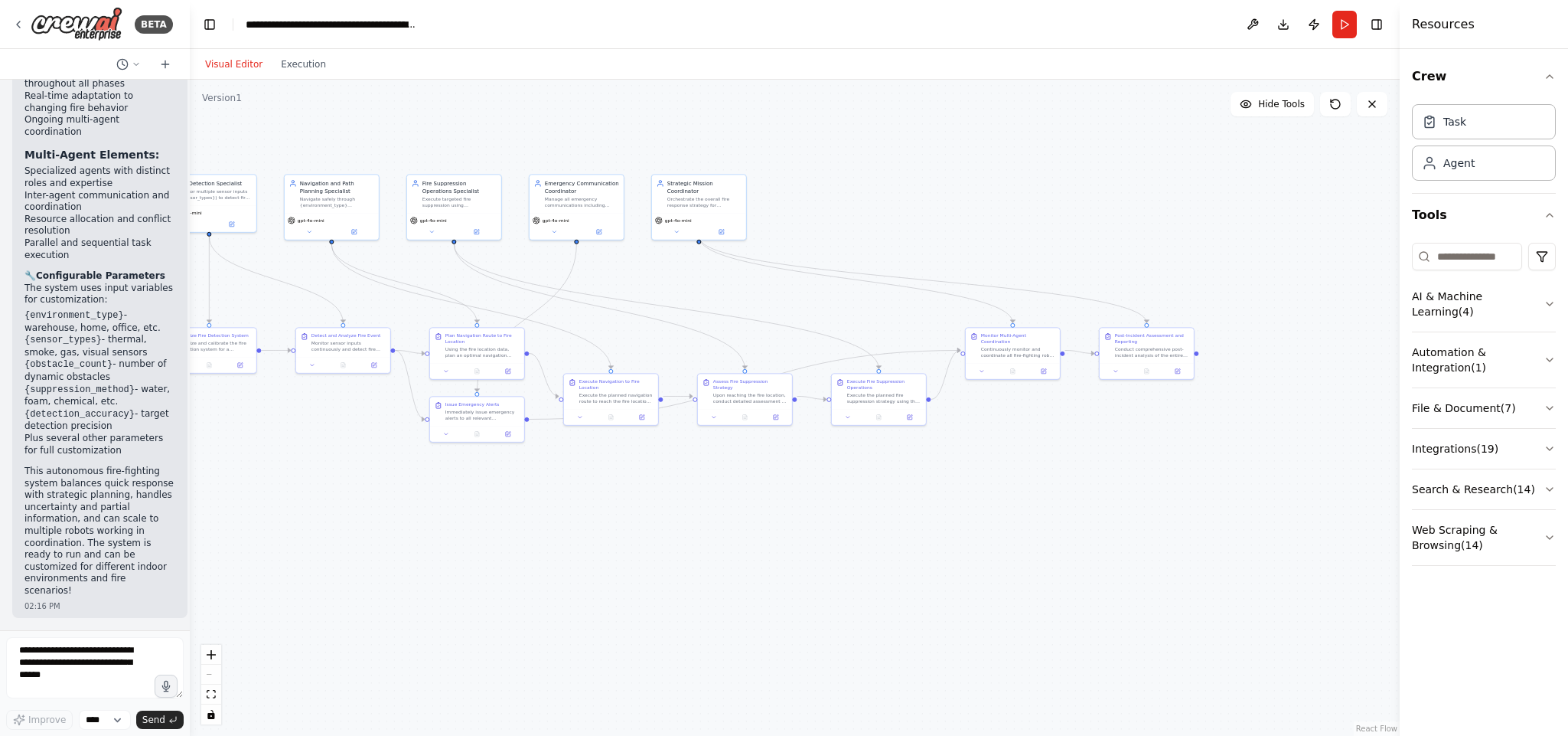
scroll to position [3744, 0]
drag, startPoint x: 675, startPoint y: 338, endPoint x: 785, endPoint y: 358, distance: 111.8
click at [785, 358] on div ".deletable-edge-delete-btn { width: 20px; height: 20px; border: 0px solid #ffff…" at bounding box center [794, 407] width 1210 height 656
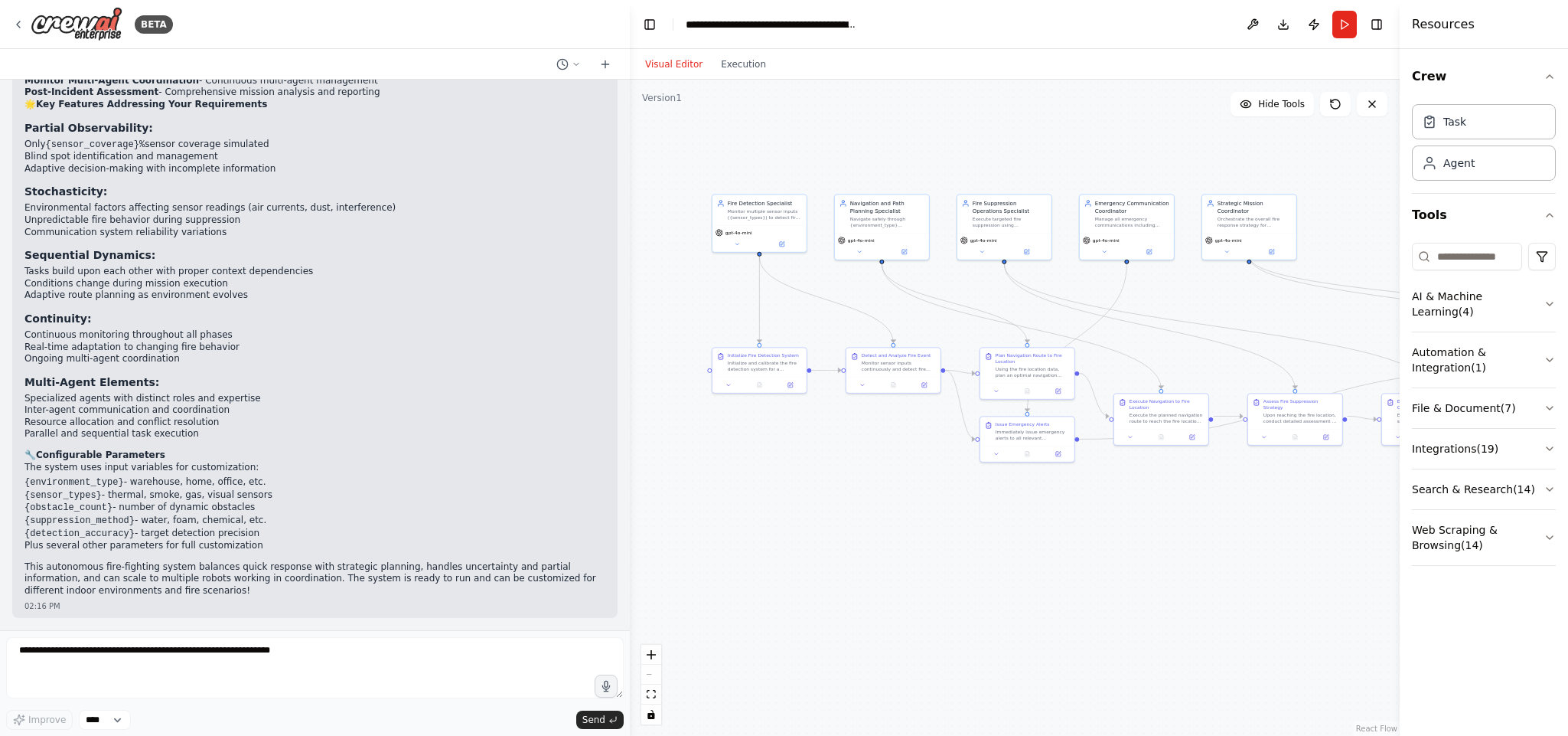
scroll to position [1734, 0]
drag, startPoint x: 186, startPoint y: 499, endPoint x: 676, endPoint y: 595, distance: 499.3
click at [676, 544] on div "BETA Build a conceptual fire-fighting robot multi agent designed for indoor env…" at bounding box center [784, 368] width 1568 height 736
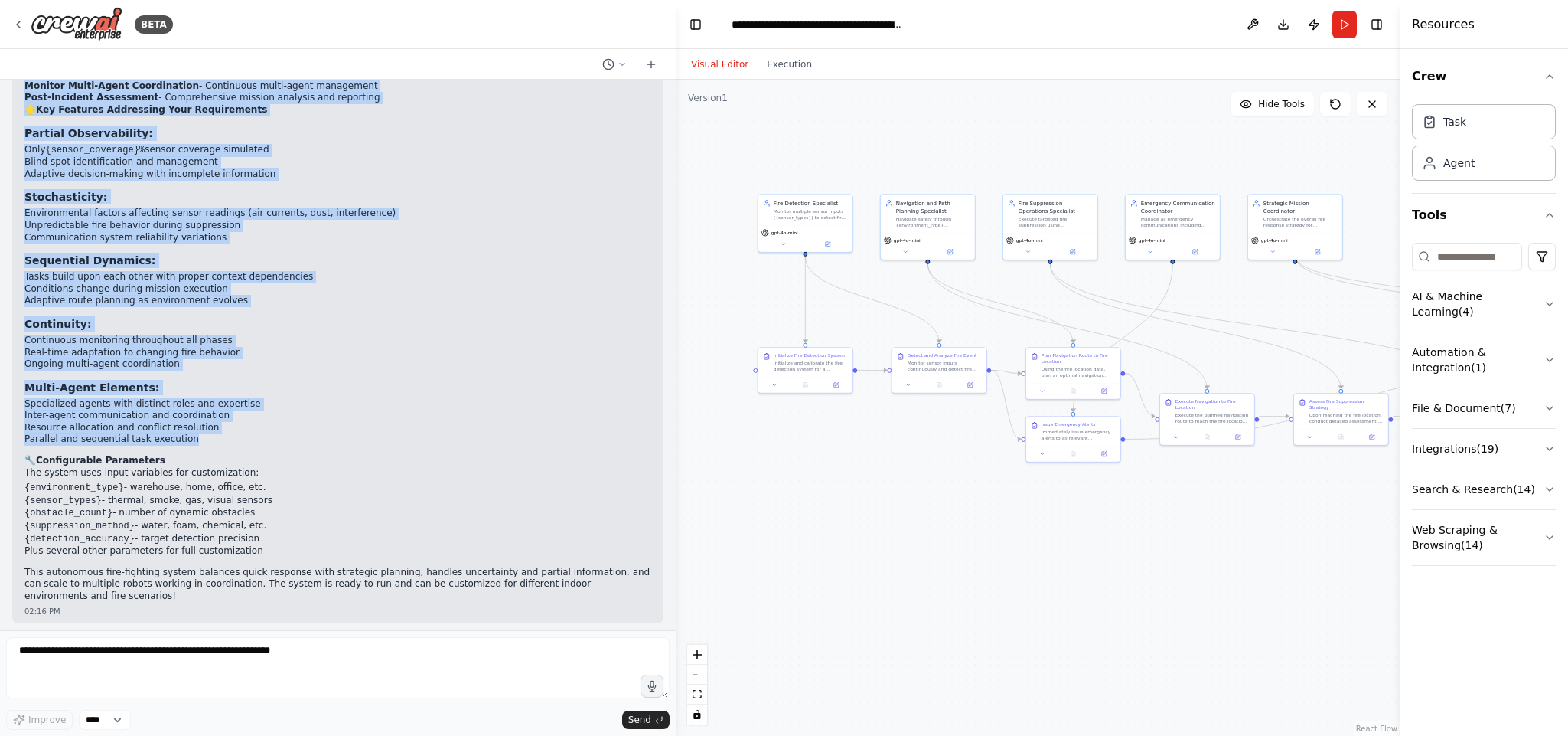
drag, startPoint x: 25, startPoint y: 330, endPoint x: 223, endPoint y: 439, distance: 226.0
click at [223, 439] on div "Perfect! I've successfully built a comprehensive Autonomous Fire-Fighting Robot…" at bounding box center [338, 221] width 627 height 763
copy div "Perfect! I've successfully built a comprehensive Autonomous Fire-Fighting Robot…"
